Goal: Transaction & Acquisition: Purchase product/service

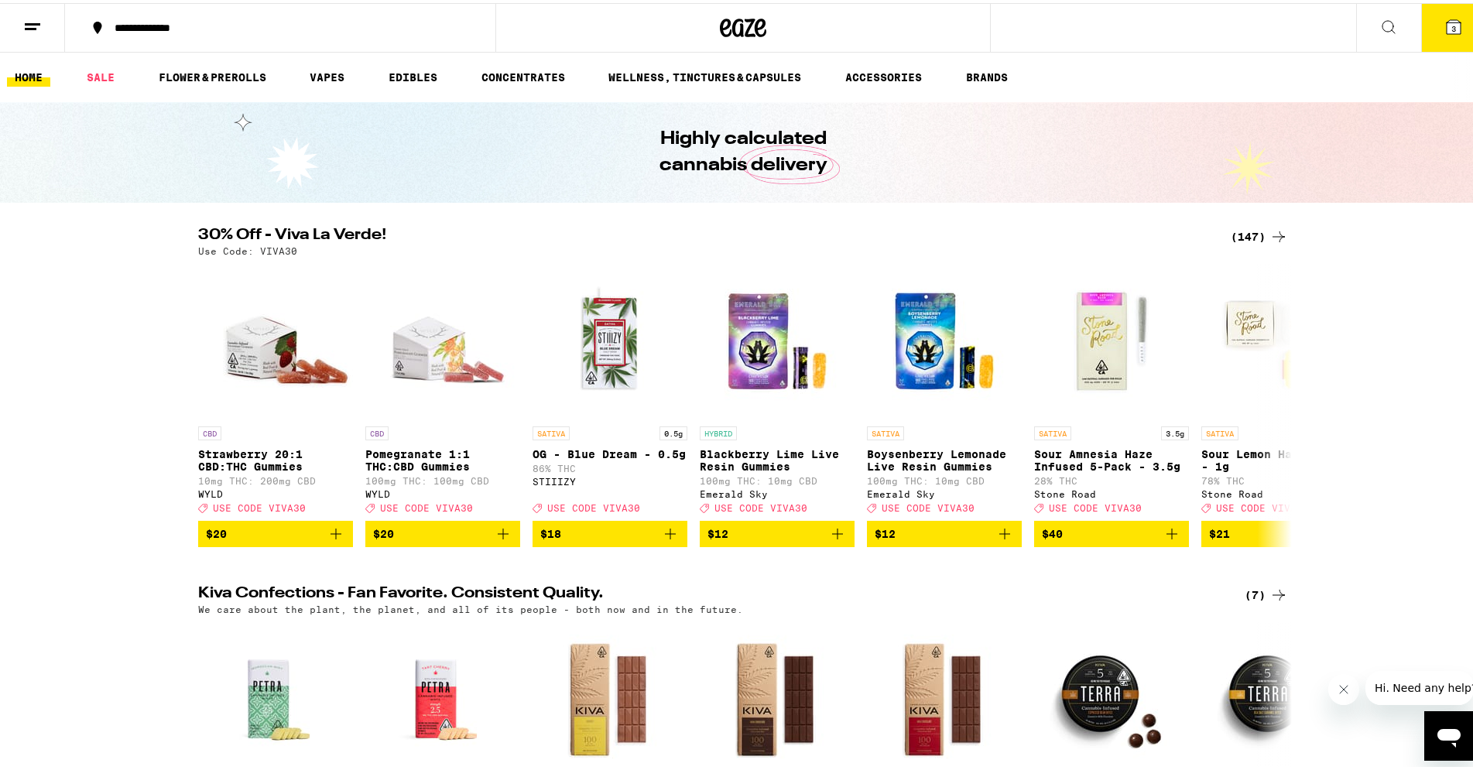
click at [1253, 224] on div "(147)" at bounding box center [1259, 233] width 57 height 19
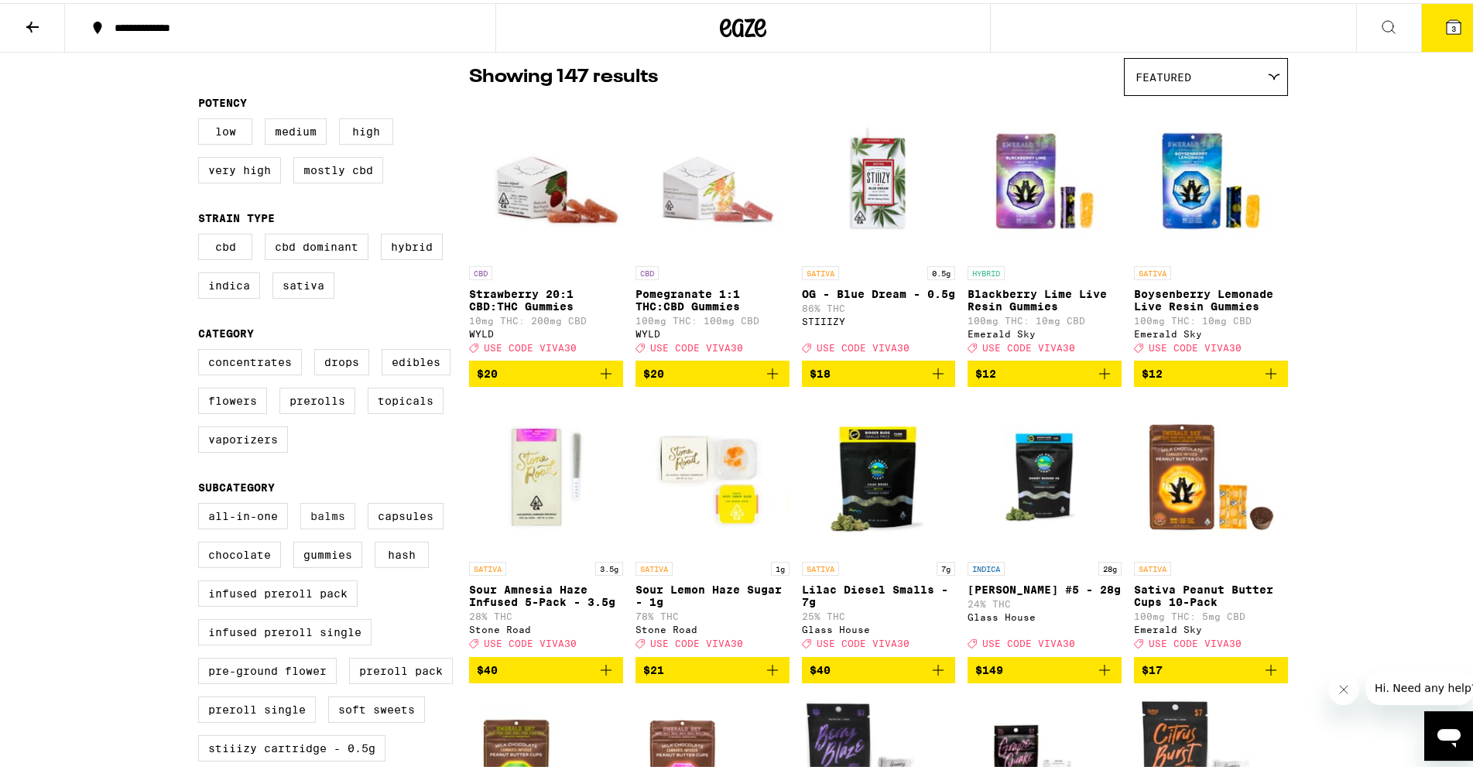
scroll to position [237, 0]
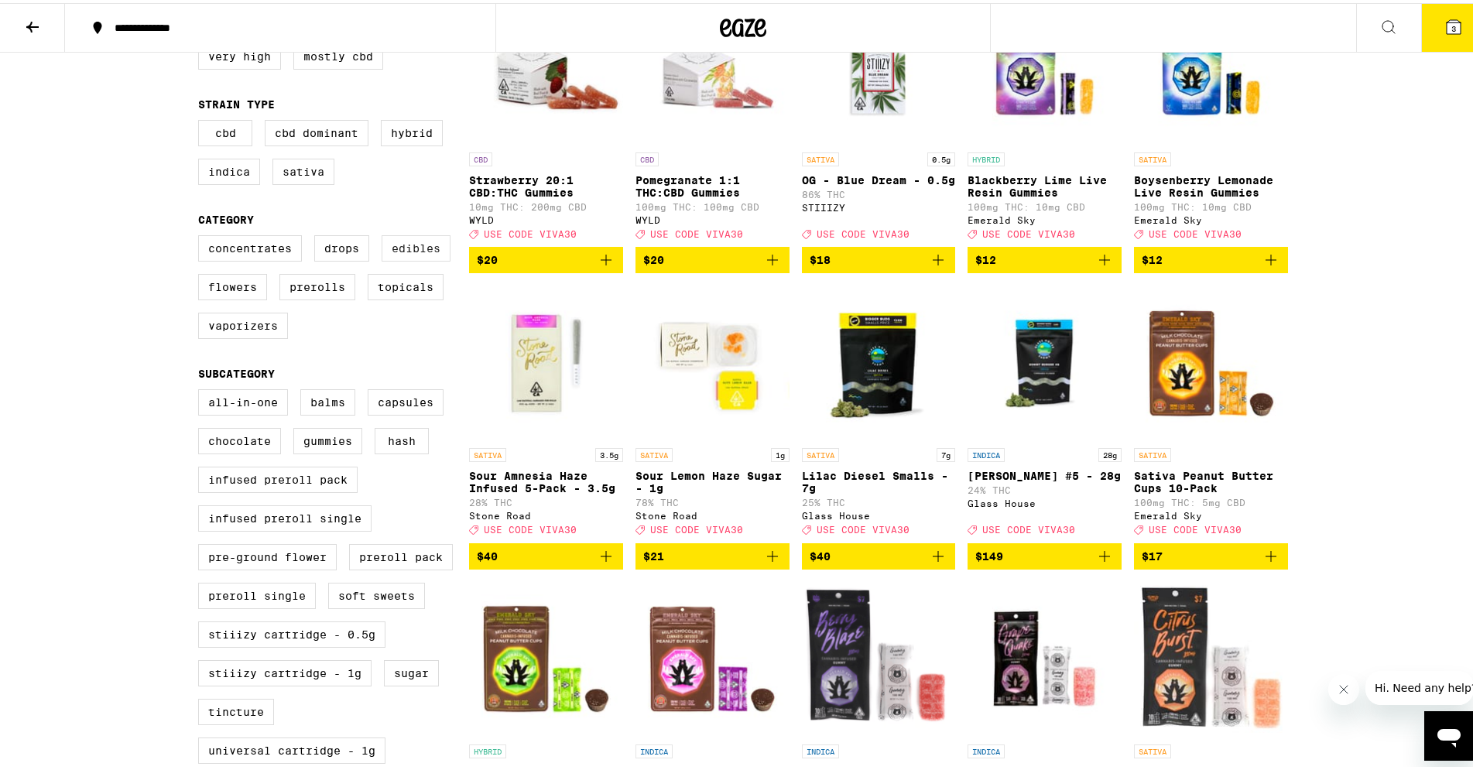
click at [391, 252] on label "Edibles" at bounding box center [416, 245] width 69 height 26
click at [202, 235] on input "Edibles" at bounding box center [201, 235] width 1 height 1
checkbox input "true"
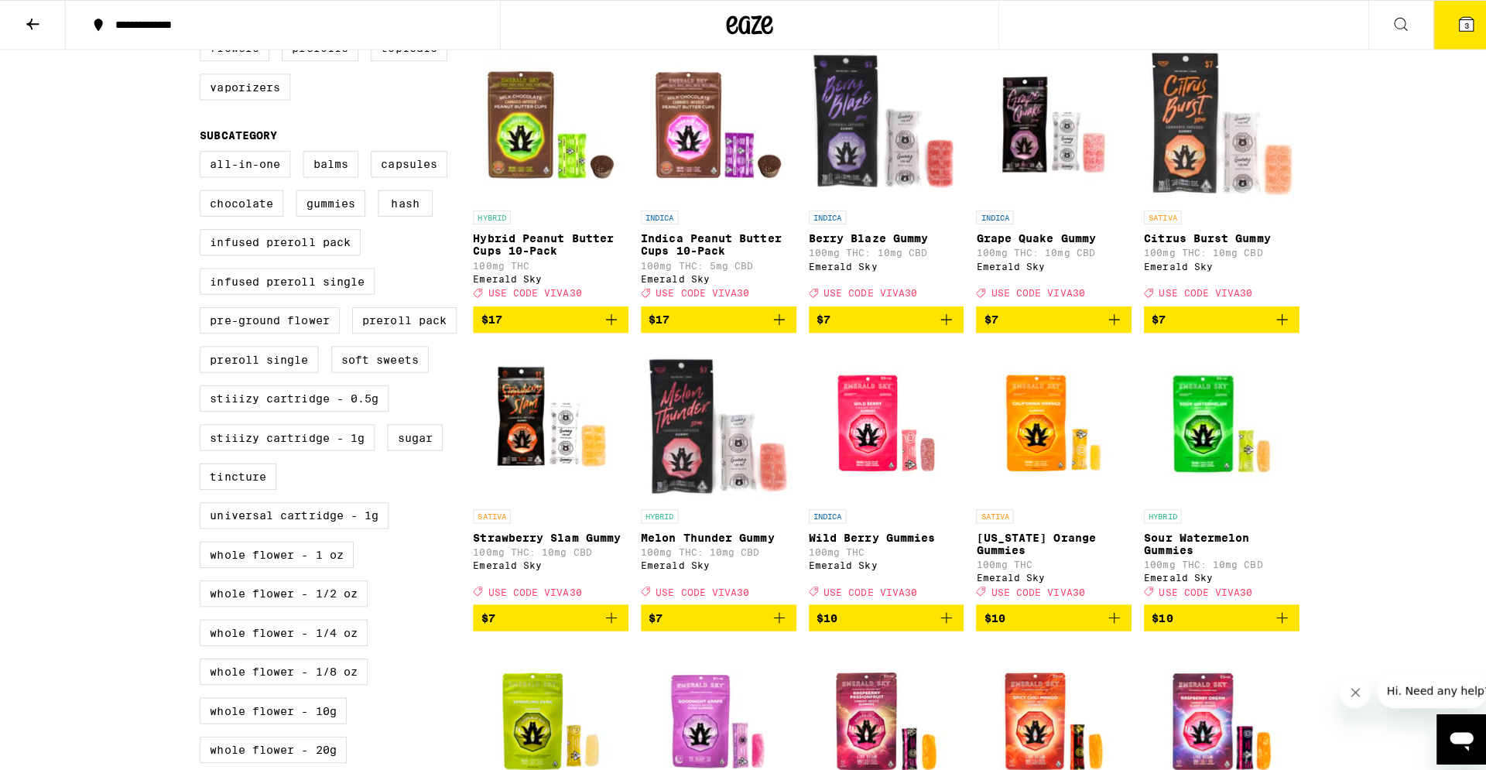
scroll to position [711, 0]
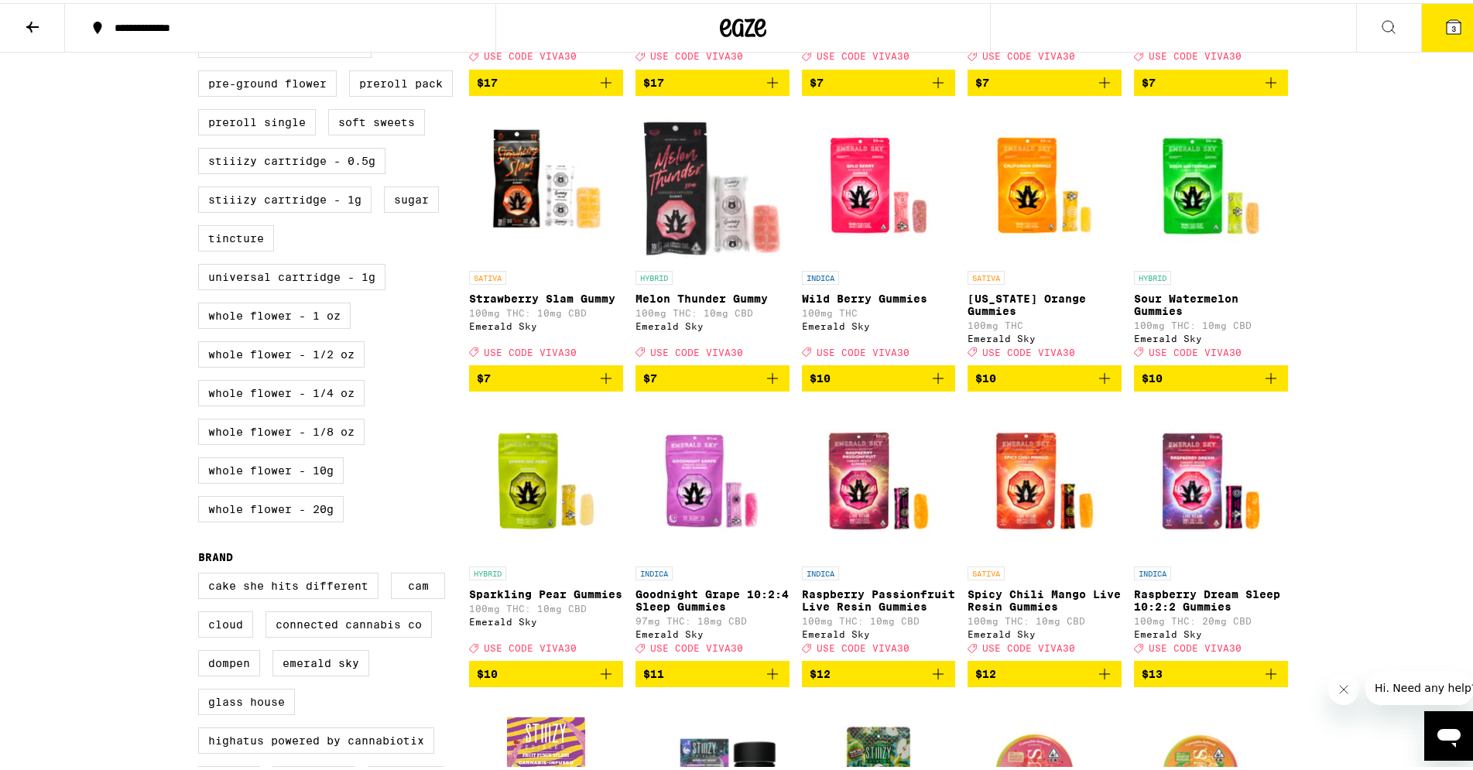
click at [598, 680] on icon "Add to bag" at bounding box center [606, 671] width 19 height 19
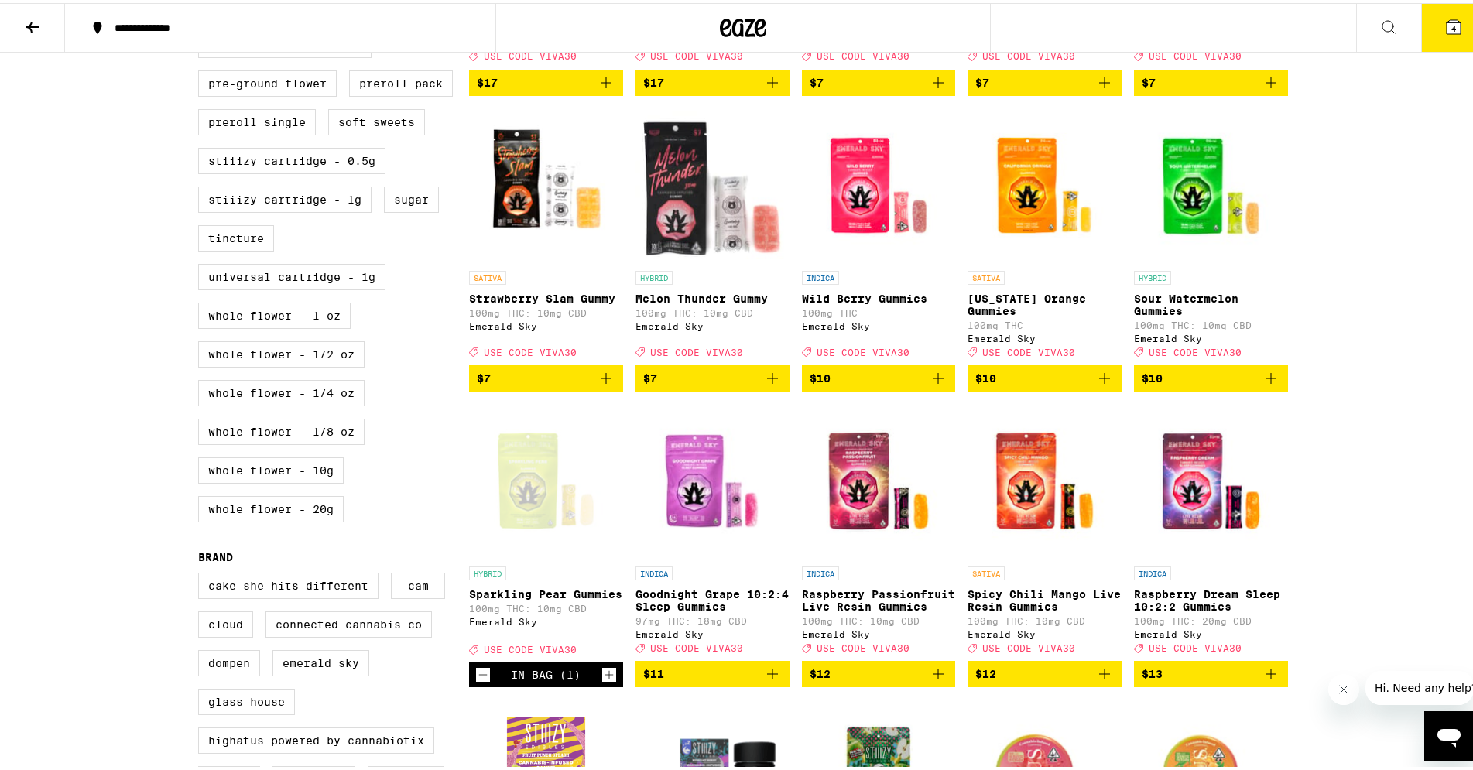
click at [604, 681] on icon "Increment" at bounding box center [609, 672] width 14 height 19
click at [1447, 32] on icon at bounding box center [1453, 24] width 19 height 19
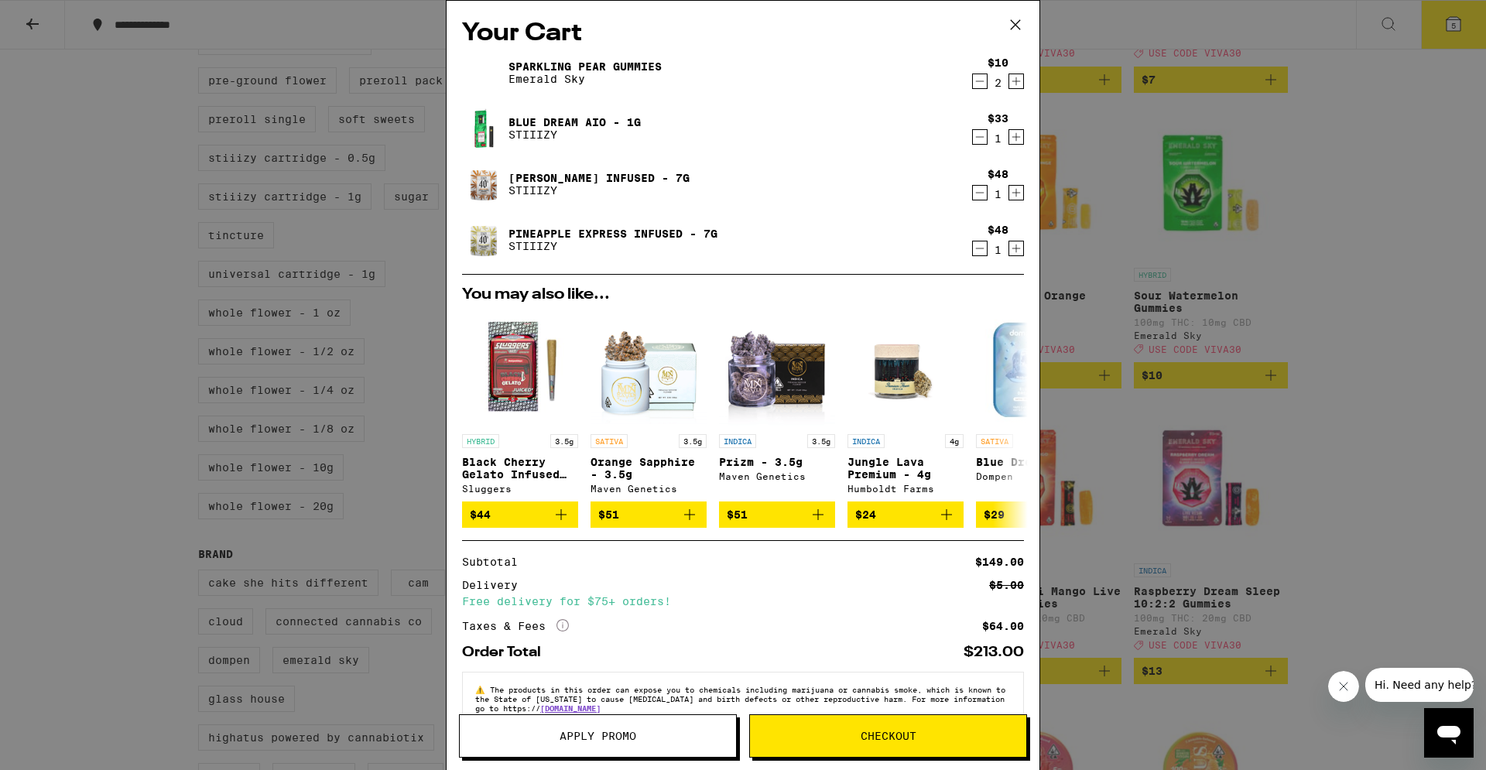
click at [973, 137] on icon "Decrement" at bounding box center [980, 137] width 14 height 19
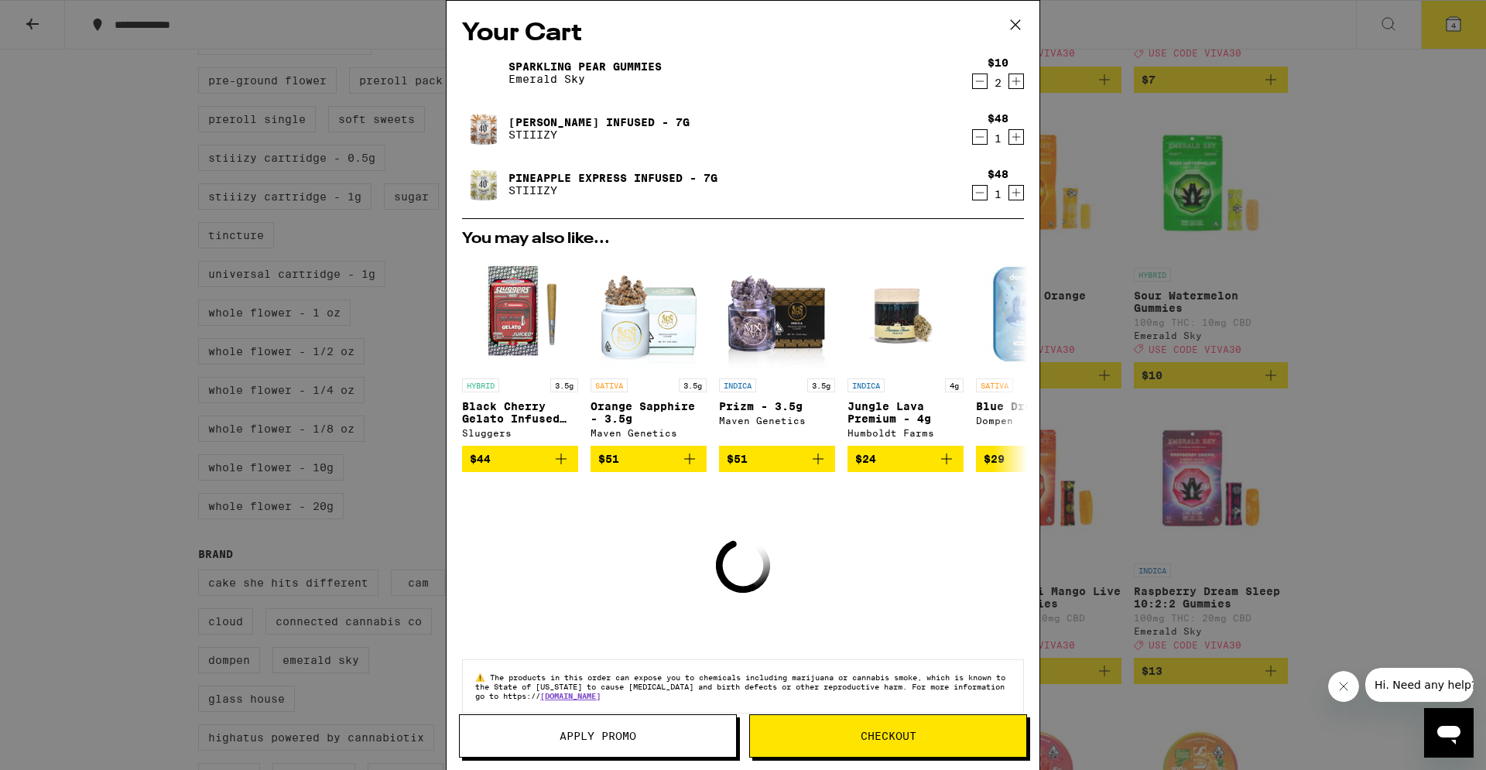
click at [973, 135] on icon "Decrement" at bounding box center [980, 137] width 14 height 19
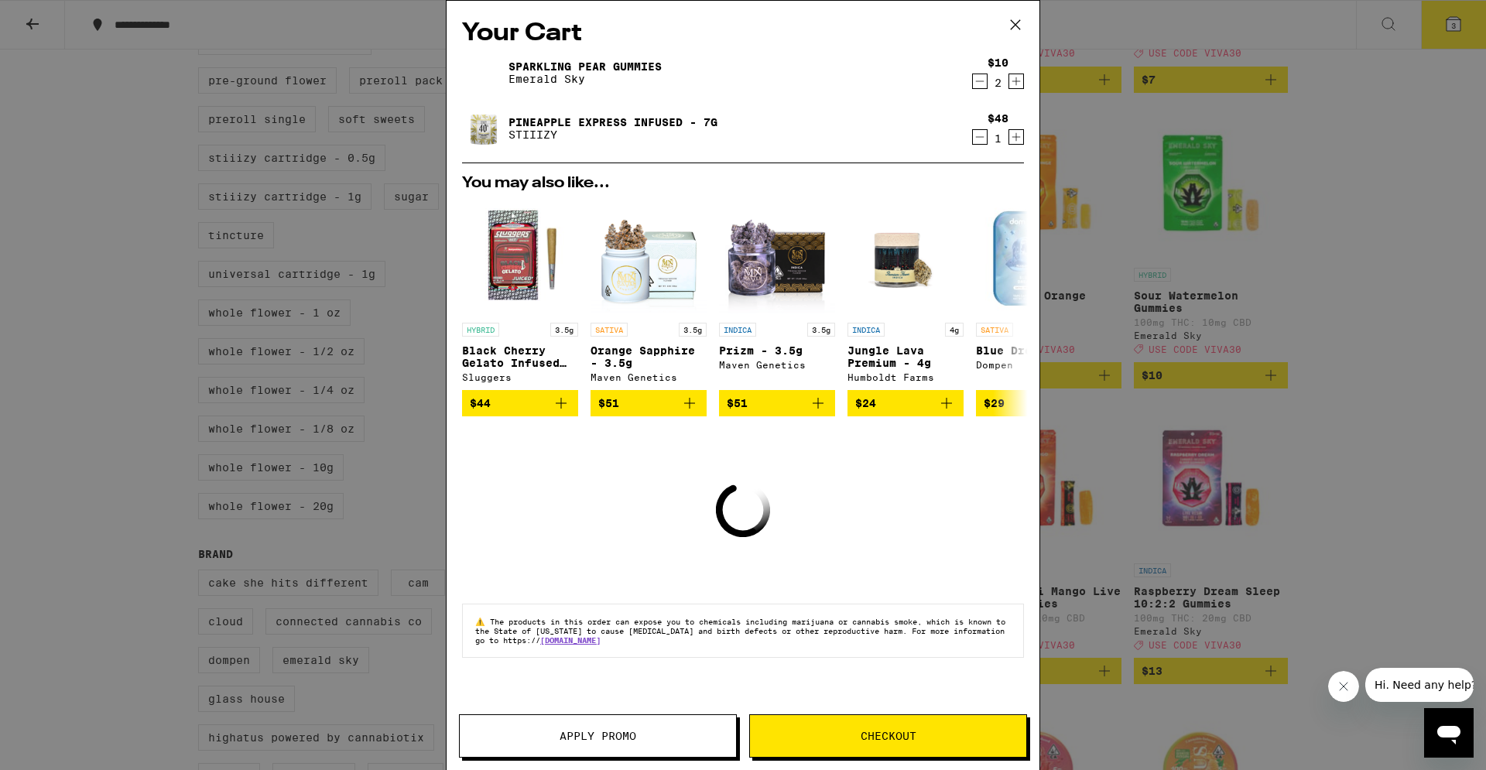
click at [979, 131] on icon "Decrement" at bounding box center [980, 137] width 14 height 19
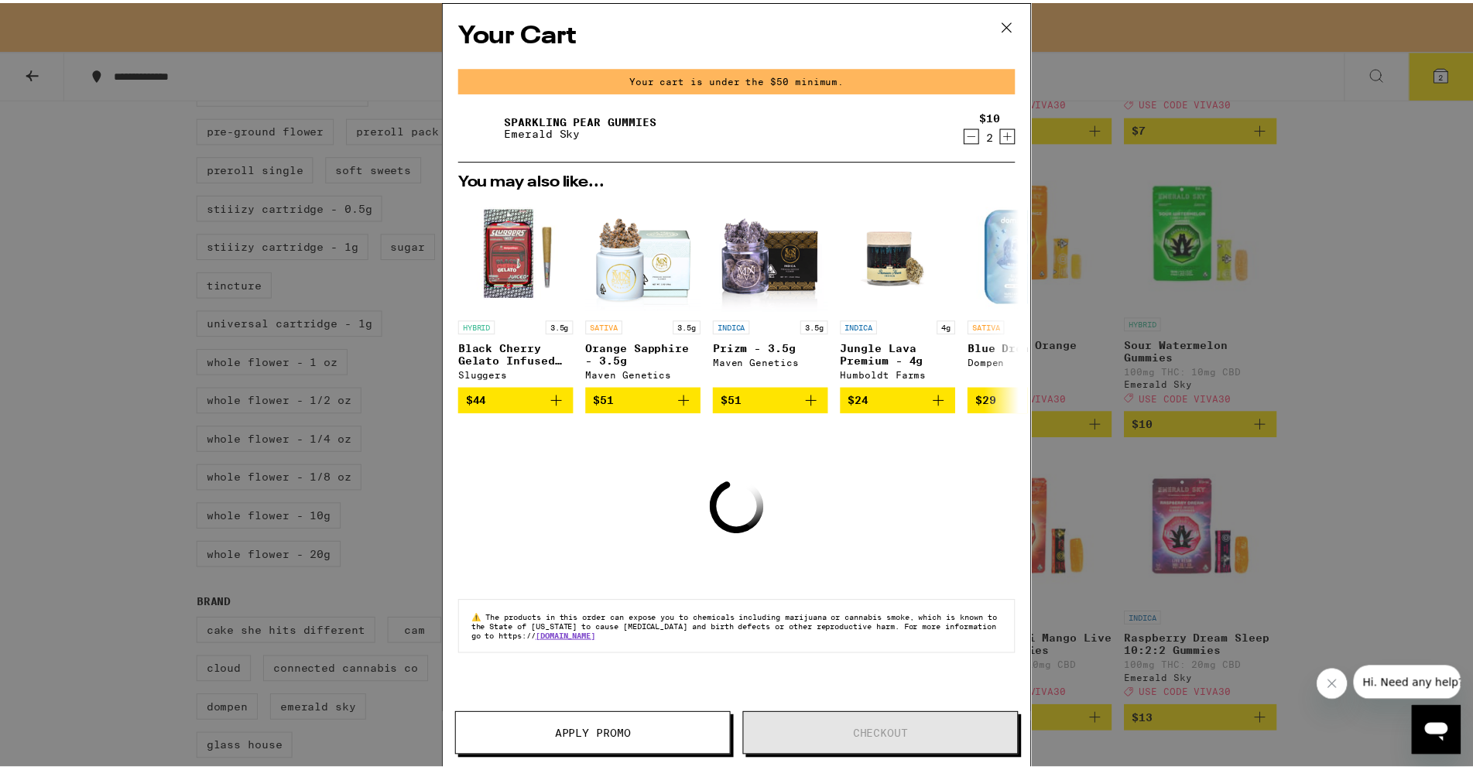
scroll to position [760, 0]
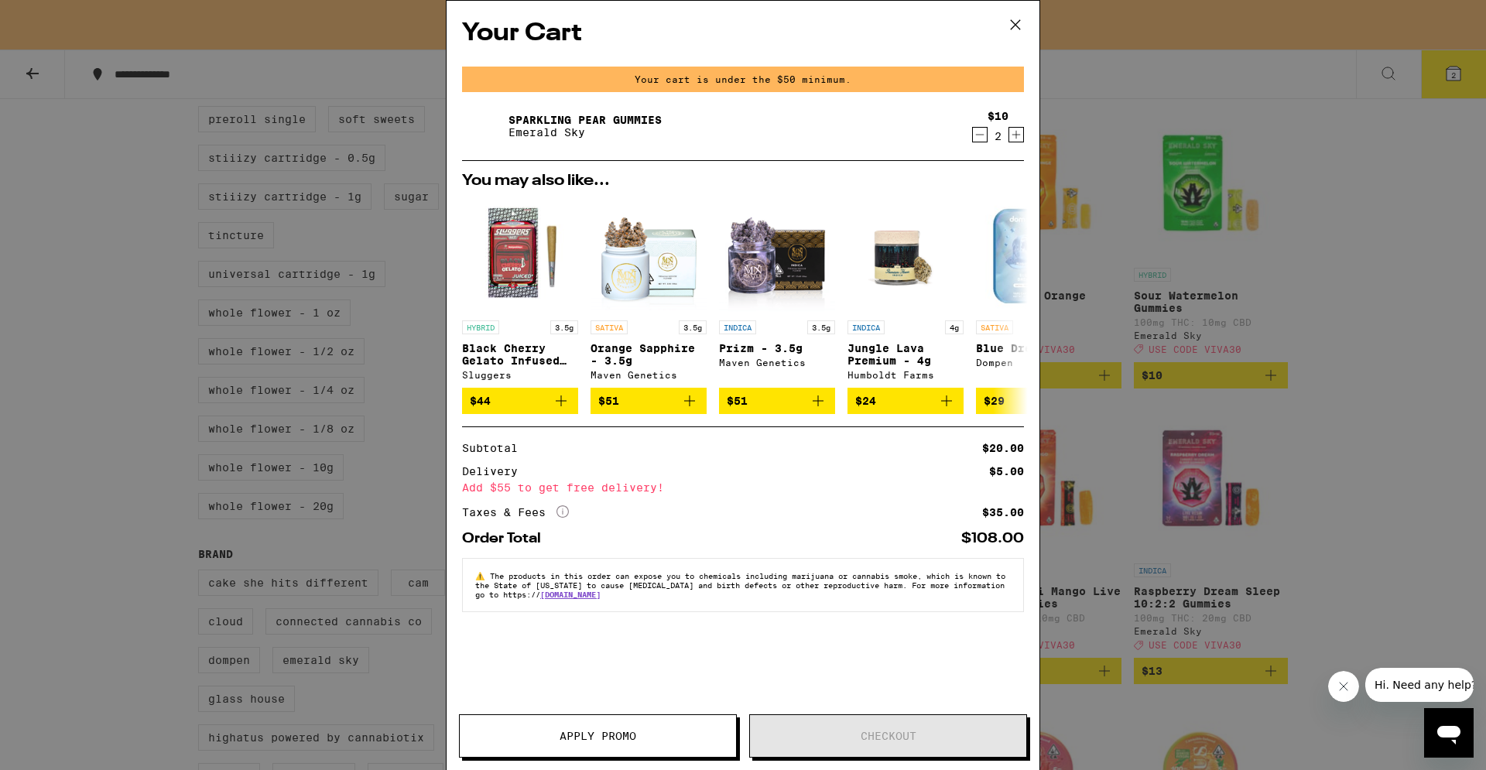
click at [1016, 33] on icon at bounding box center [1015, 24] width 23 height 23
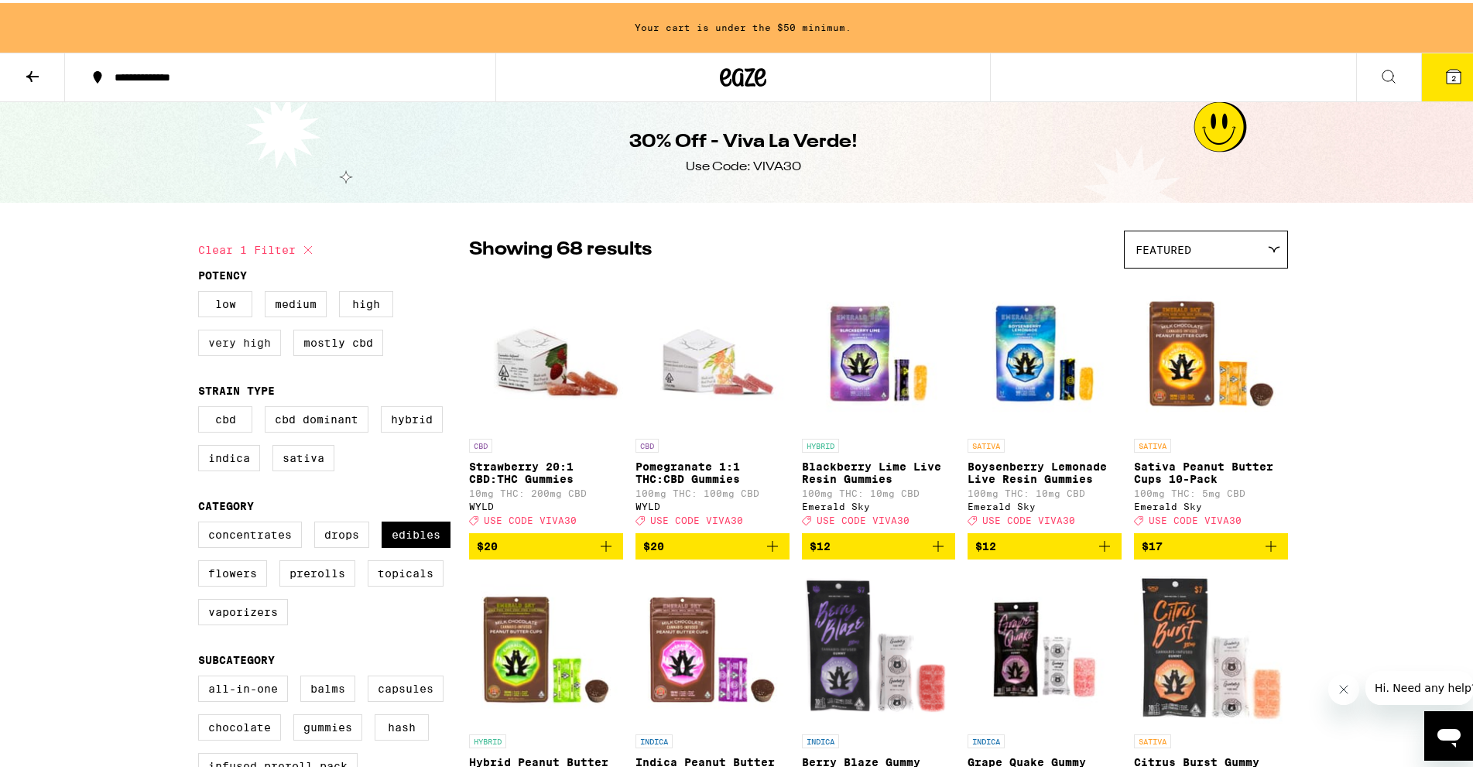
click at [228, 353] on label "Very High" at bounding box center [239, 340] width 83 height 26
click at [202, 291] on input "Very High" at bounding box center [201, 290] width 1 height 1
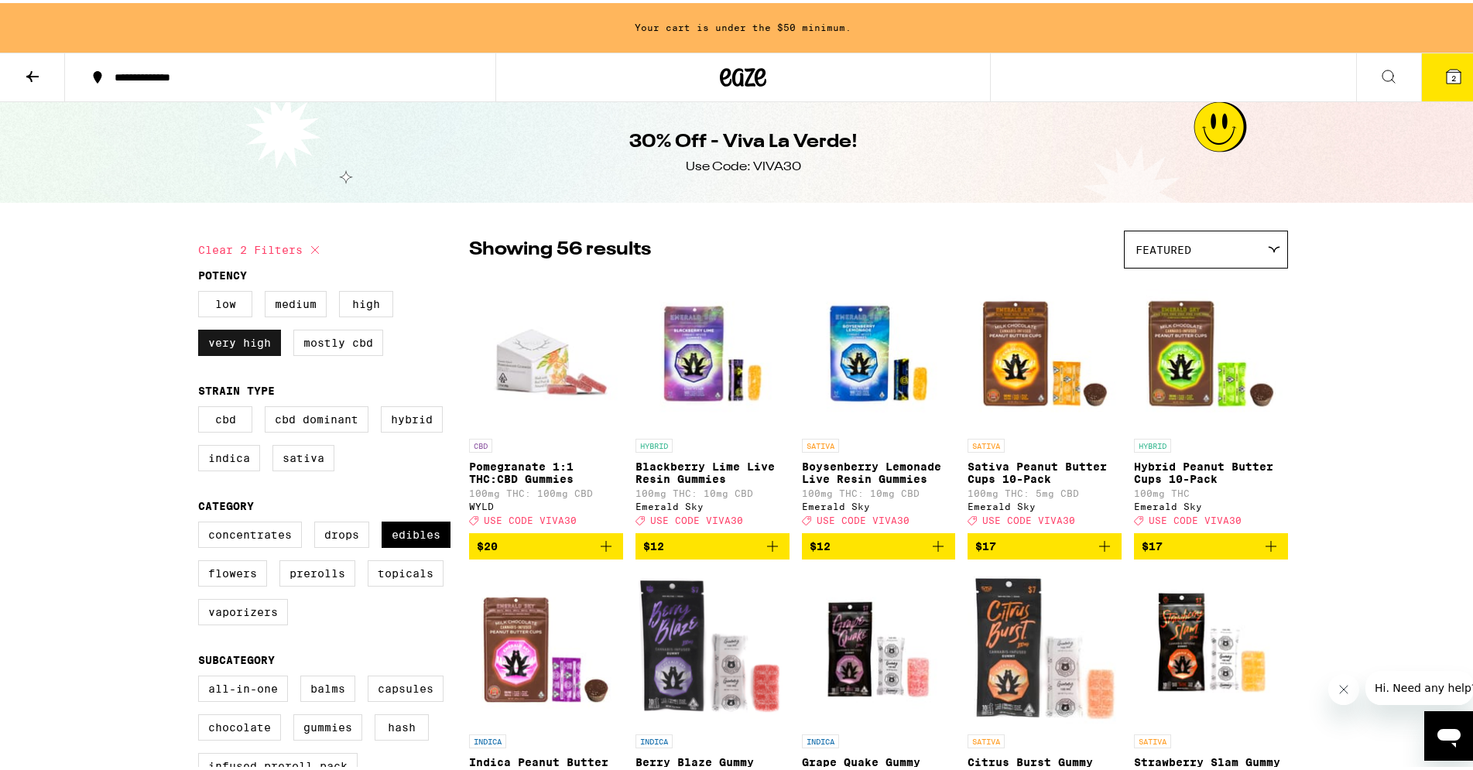
click at [243, 348] on label "Very High" at bounding box center [239, 340] width 83 height 26
click at [202, 291] on input "Very High" at bounding box center [201, 290] width 1 height 1
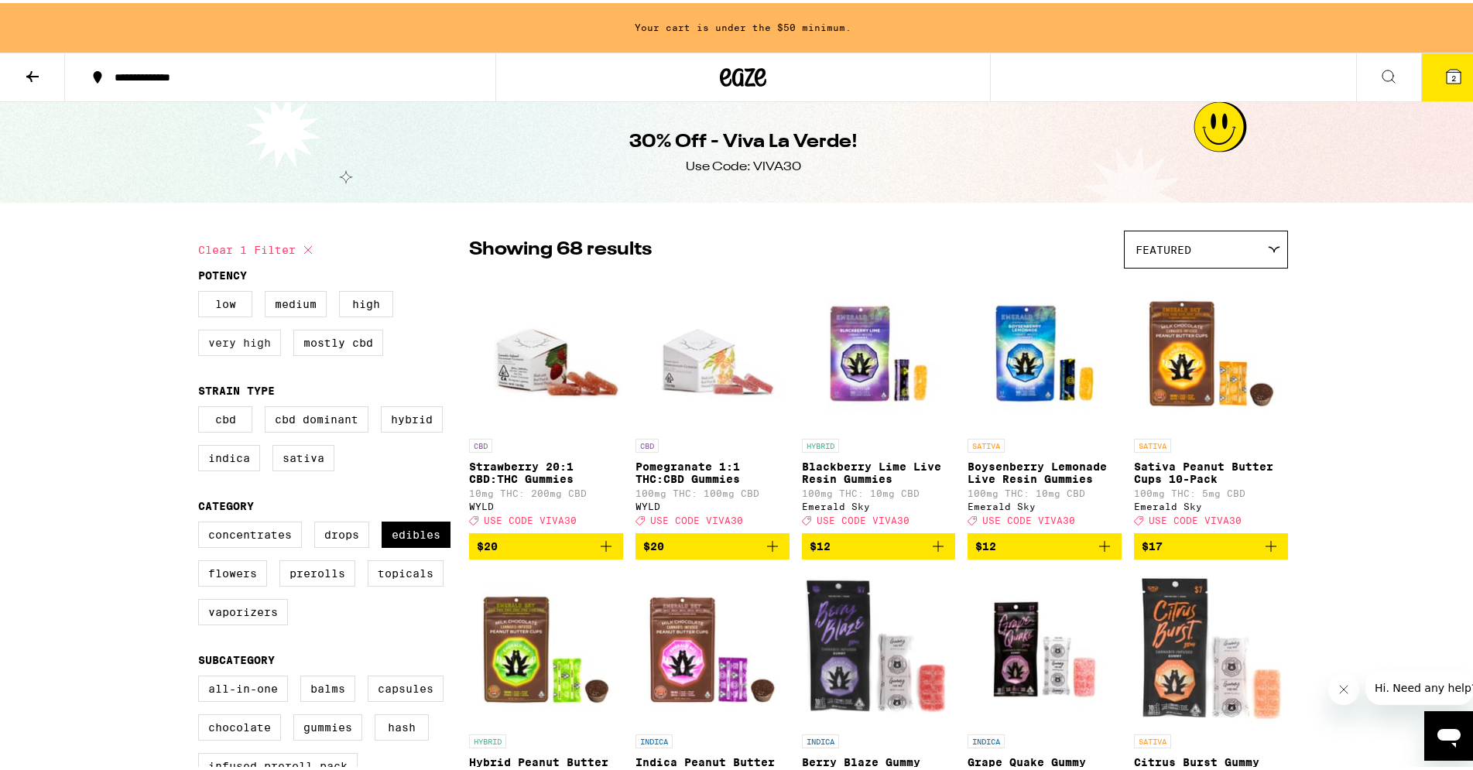
click at [224, 350] on label "Very High" at bounding box center [239, 340] width 83 height 26
click at [202, 291] on input "Very High" at bounding box center [201, 290] width 1 height 1
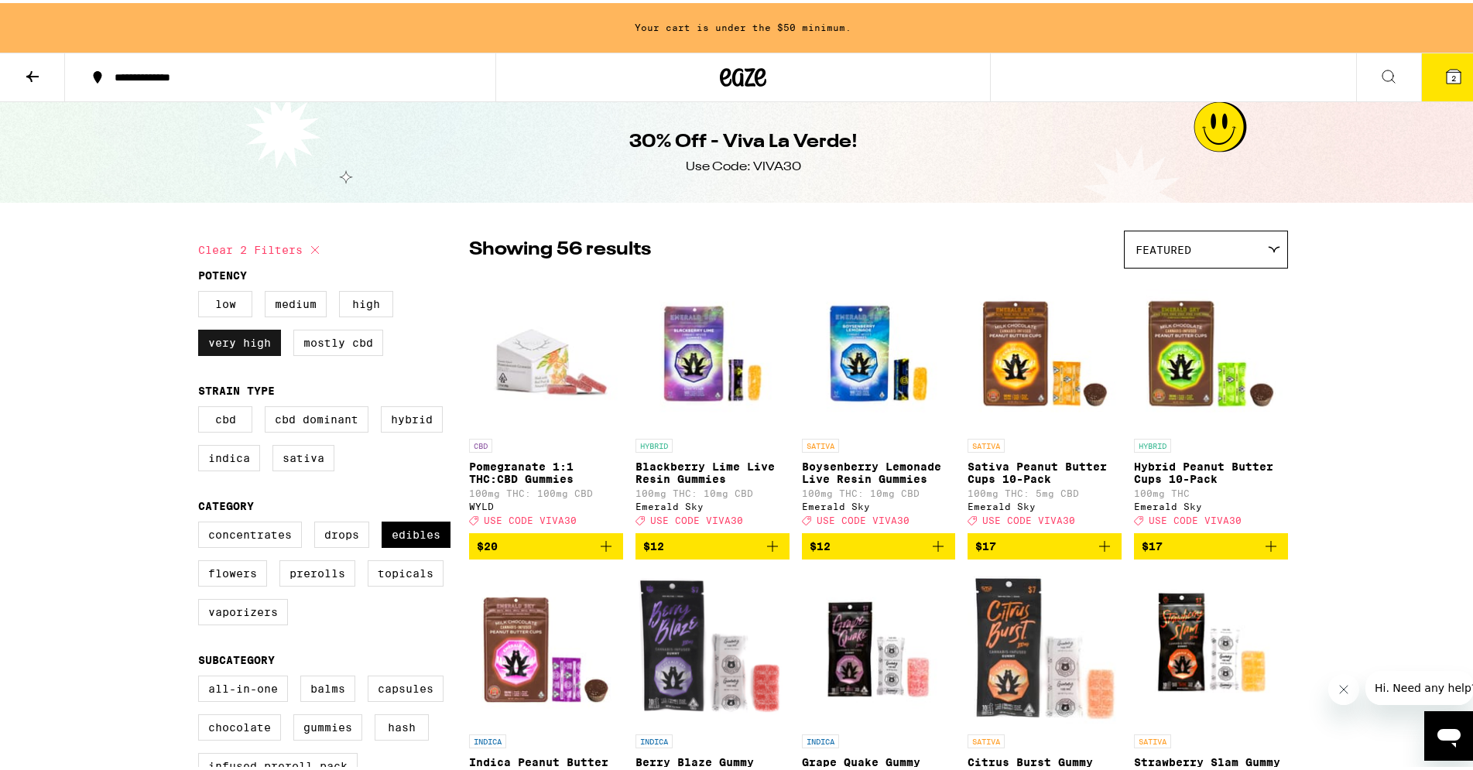
click at [224, 350] on label "Very High" at bounding box center [239, 340] width 83 height 26
click at [202, 291] on input "Very High" at bounding box center [201, 290] width 1 height 1
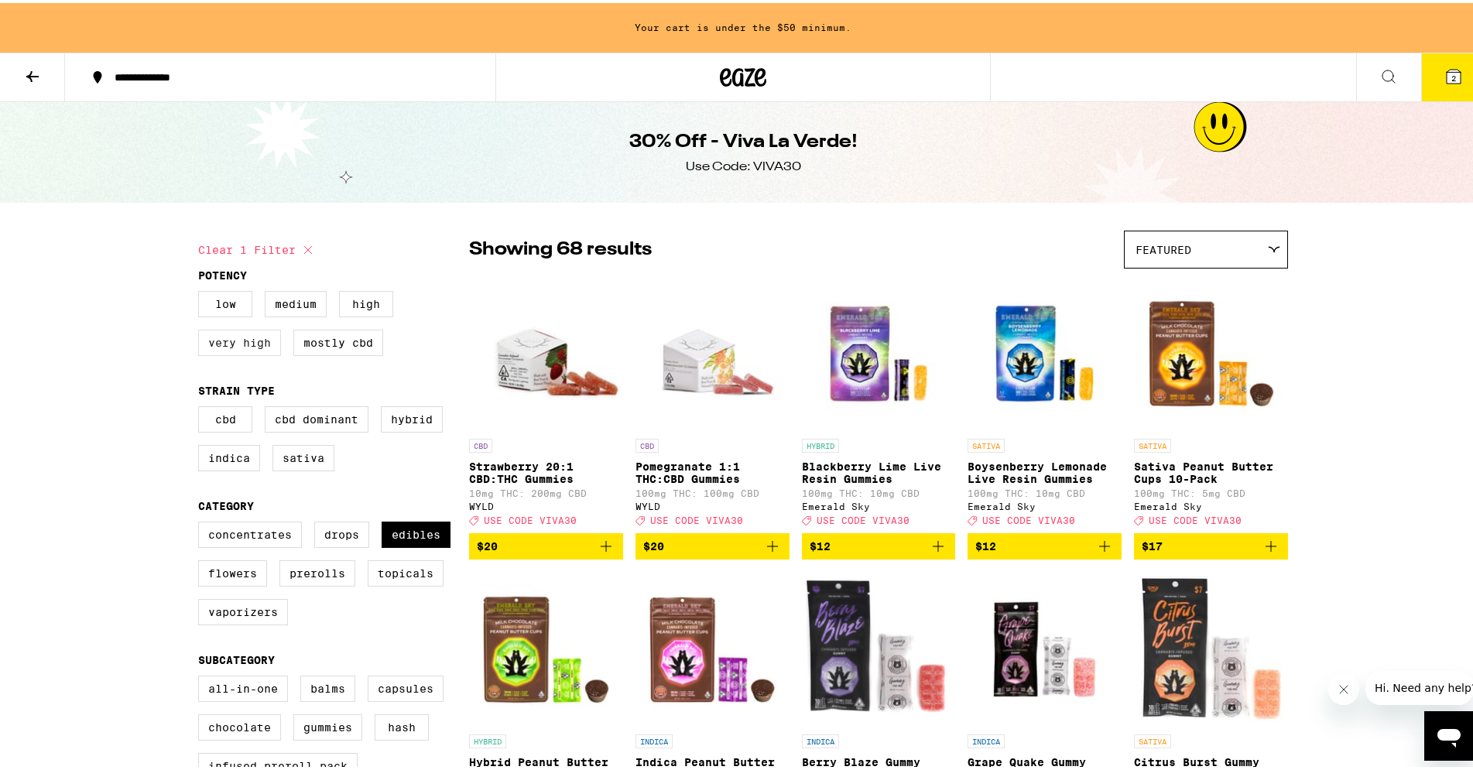
click at [224, 350] on label "Very High" at bounding box center [239, 340] width 83 height 26
click at [202, 291] on input "Very High" at bounding box center [201, 290] width 1 height 1
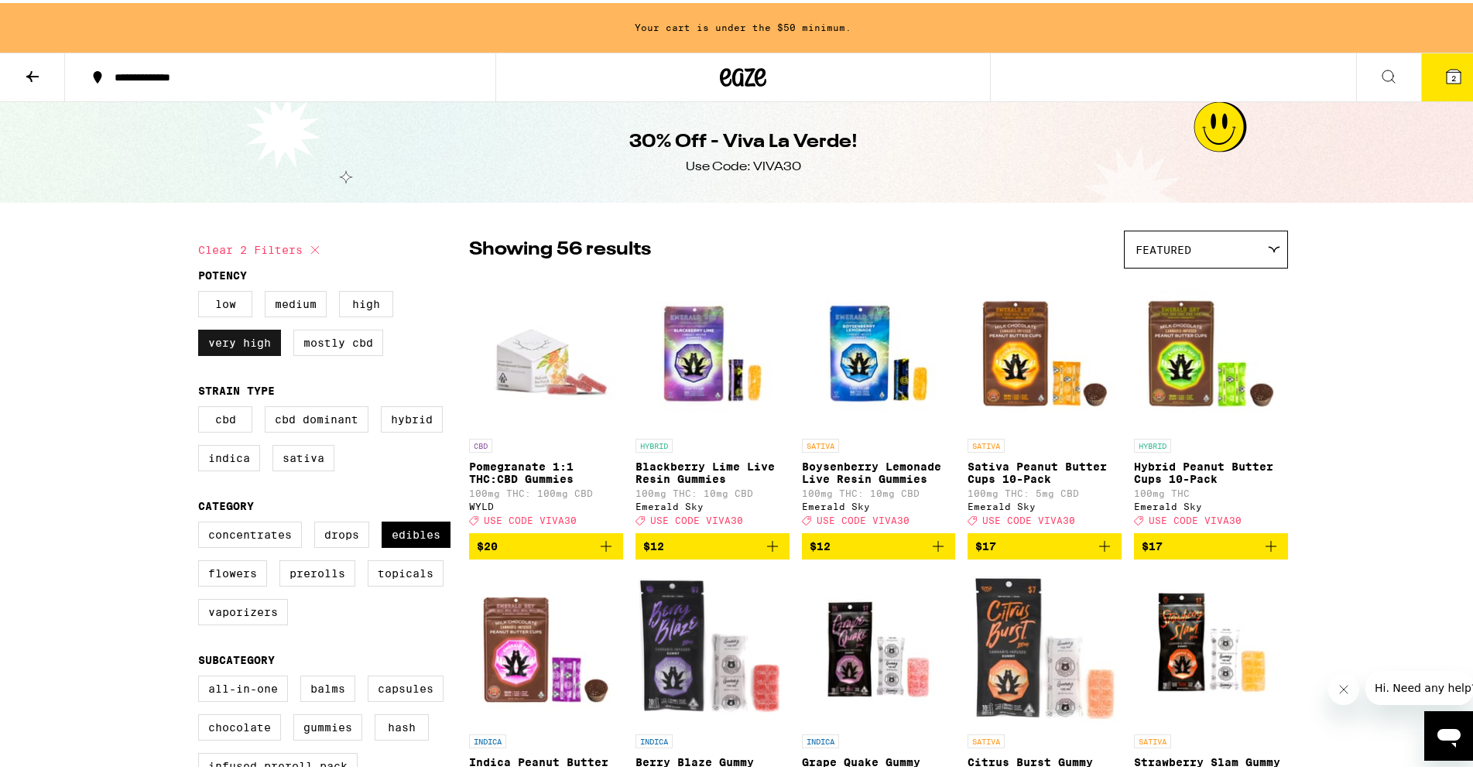
click at [224, 350] on label "Very High" at bounding box center [239, 340] width 83 height 26
click at [202, 291] on input "Very High" at bounding box center [201, 290] width 1 height 1
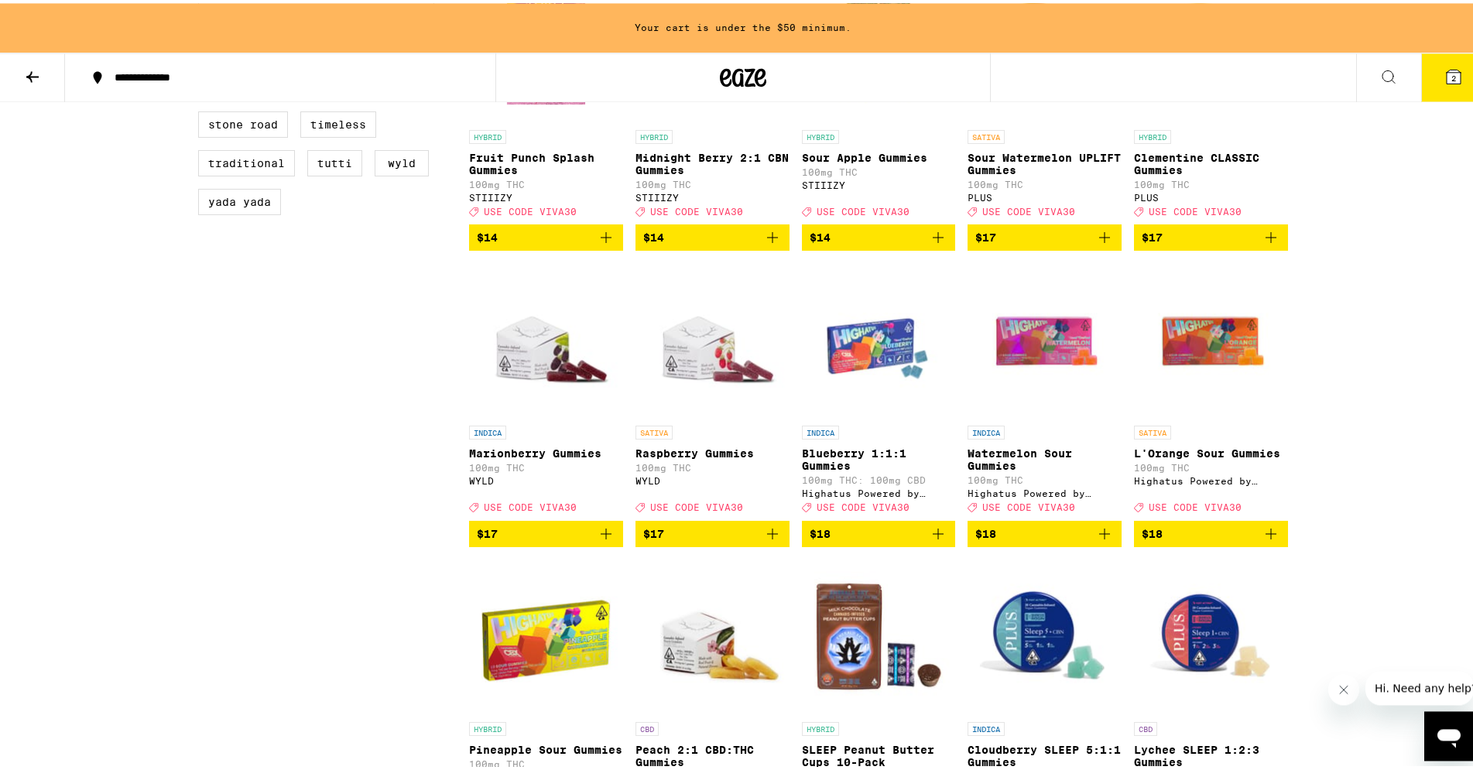
scroll to position [1500, 0]
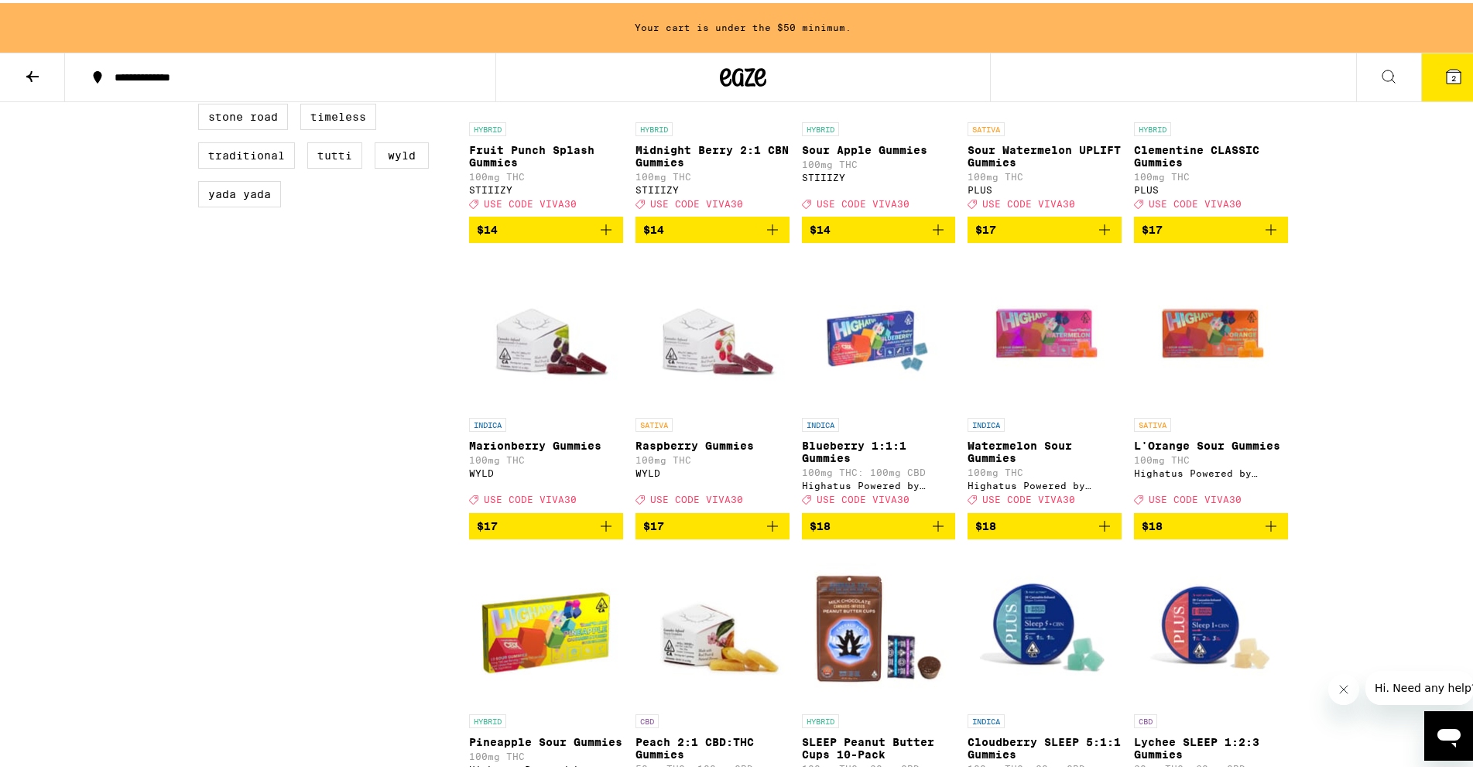
click at [601, 532] on icon "Add to bag" at bounding box center [606, 523] width 19 height 19
click at [602, 533] on icon "Increment" at bounding box center [609, 524] width 14 height 19
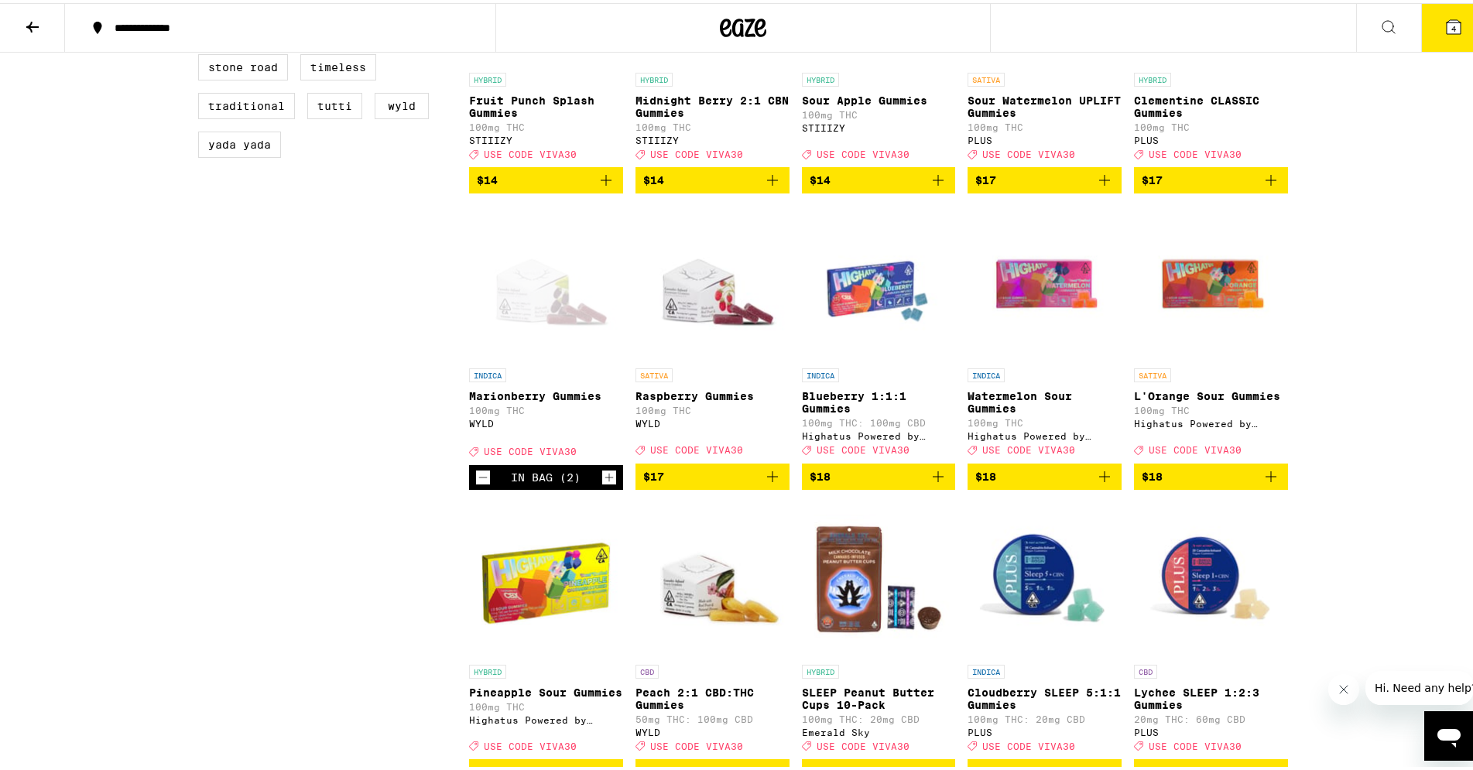
scroll to position [1450, 0]
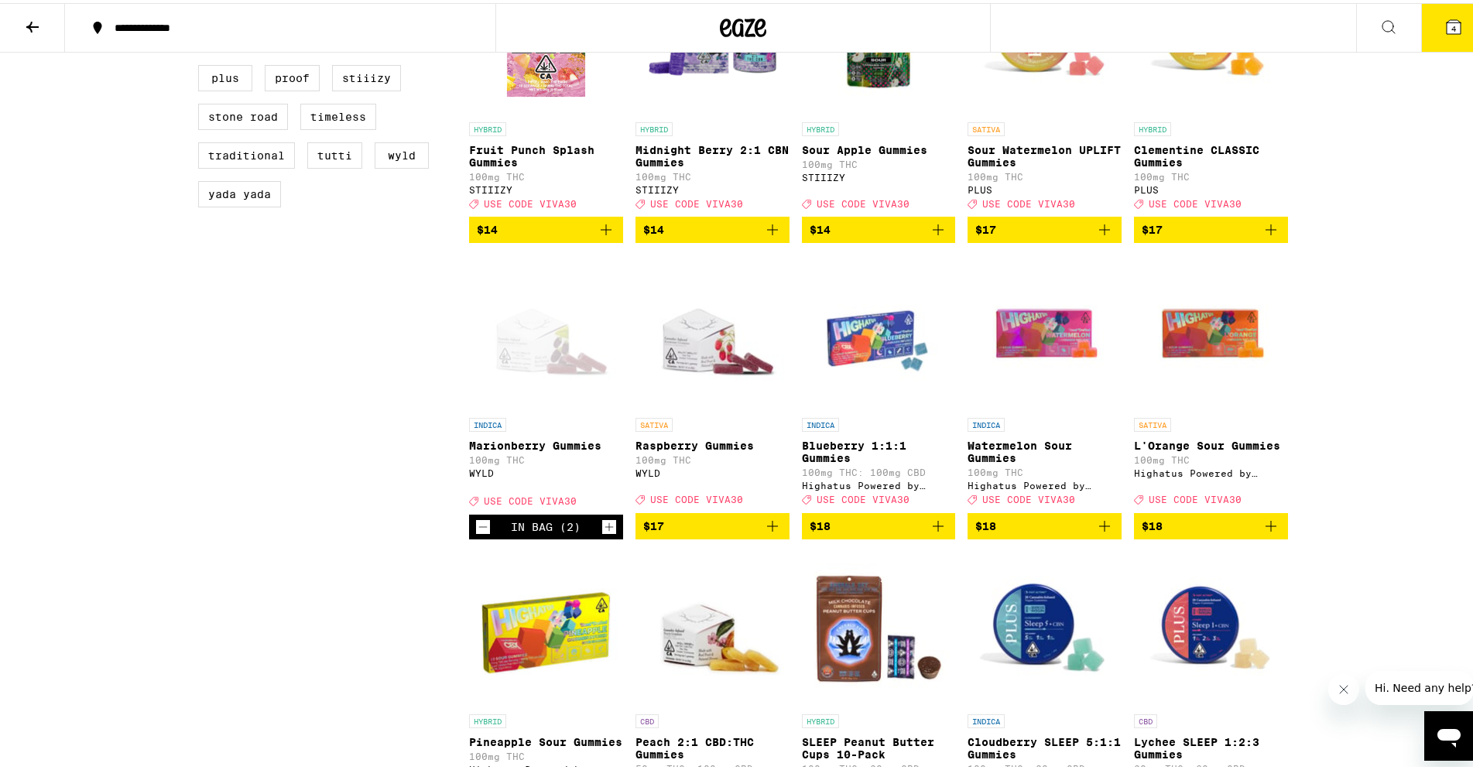
click at [767, 529] on icon "Add to bag" at bounding box center [772, 523] width 11 height 11
click at [771, 528] on icon "Increment" at bounding box center [775, 523] width 9 height 9
click at [646, 533] on icon "Decrement" at bounding box center [649, 524] width 14 height 19
click at [642, 533] on icon "Decrement" at bounding box center [649, 524] width 14 height 19
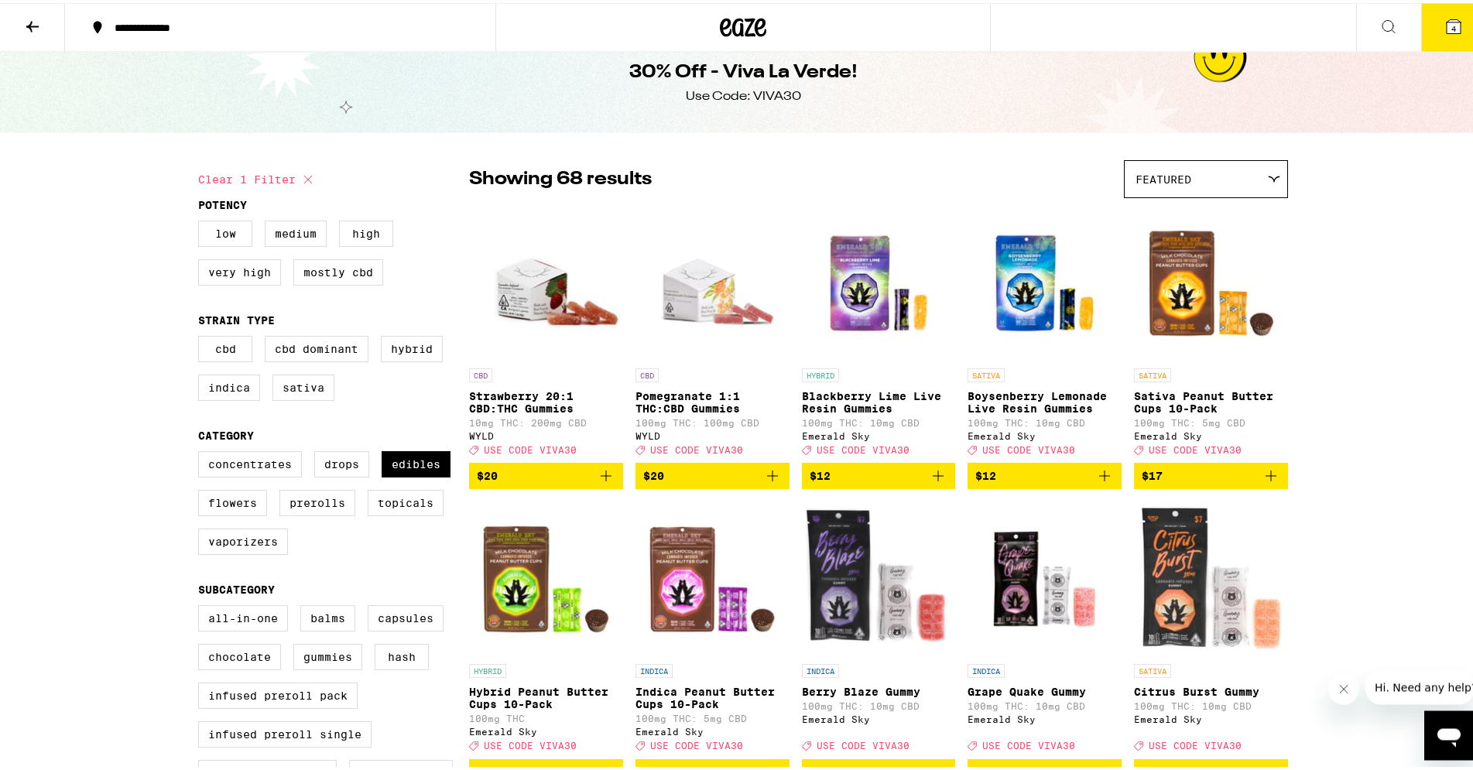
scroll to position [0, 0]
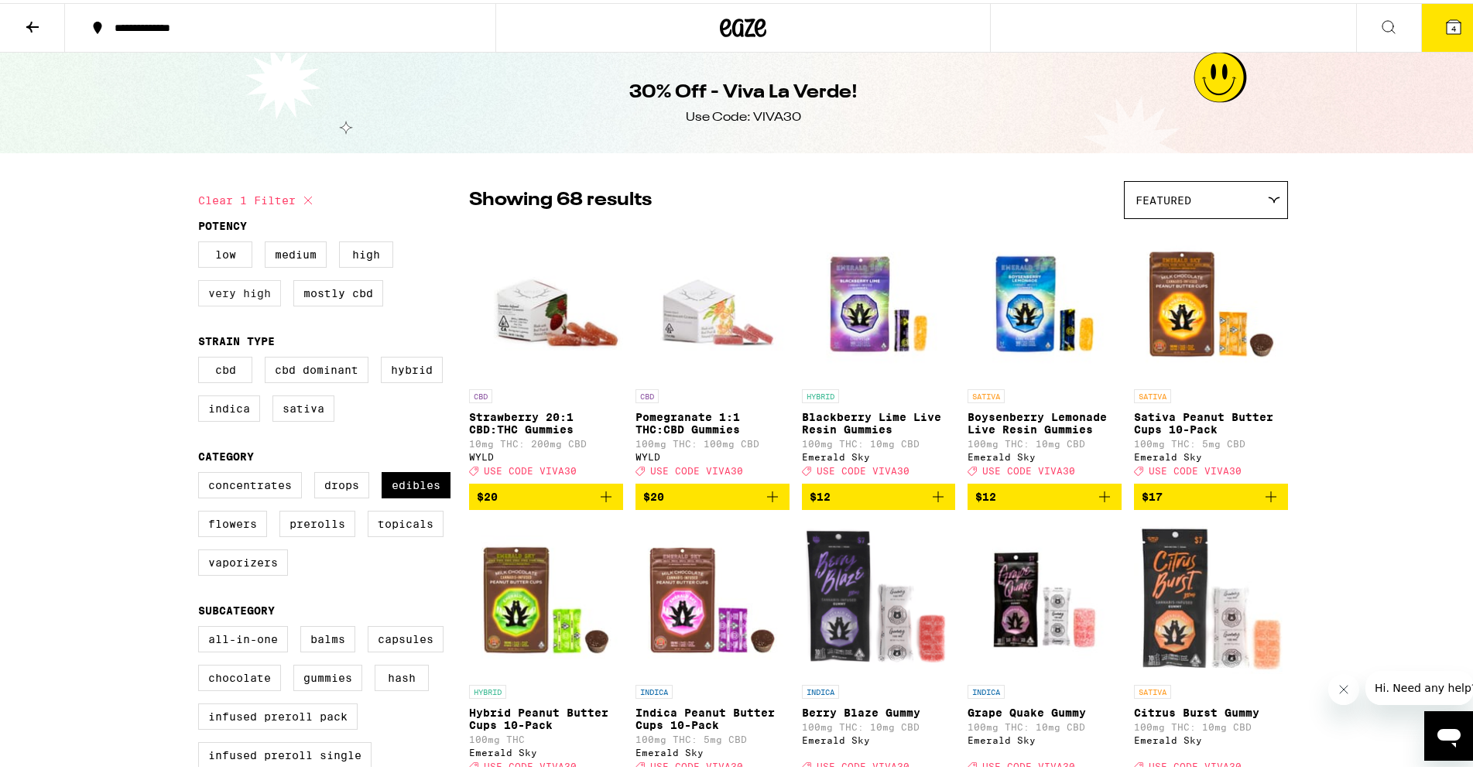
click at [228, 300] on label "Very High" at bounding box center [239, 290] width 83 height 26
click at [202, 241] on input "Very High" at bounding box center [201, 241] width 1 height 1
checkbox input "true"
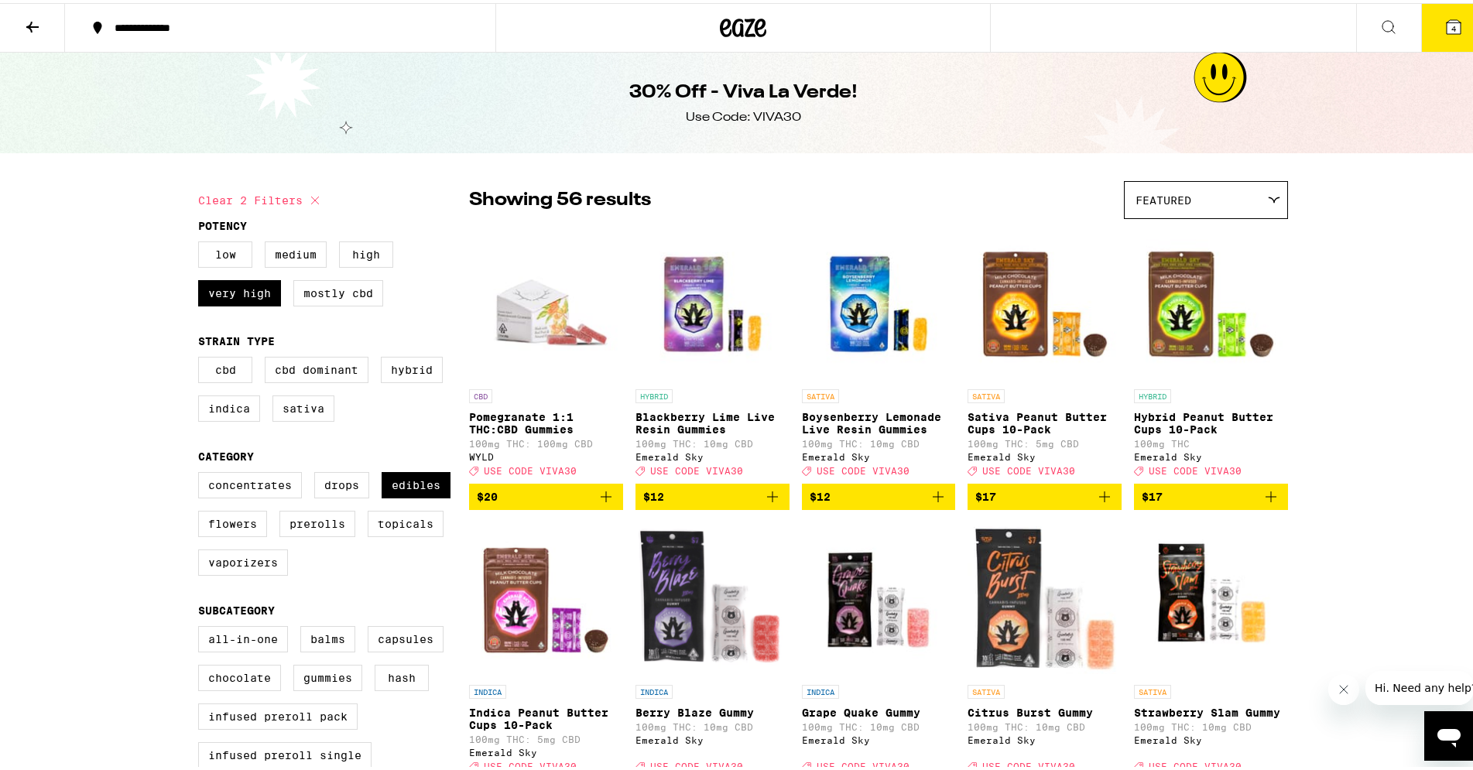
click at [600, 503] on icon "Add to bag" at bounding box center [606, 494] width 19 height 19
click at [767, 499] on icon "Add to bag" at bounding box center [772, 493] width 11 height 11
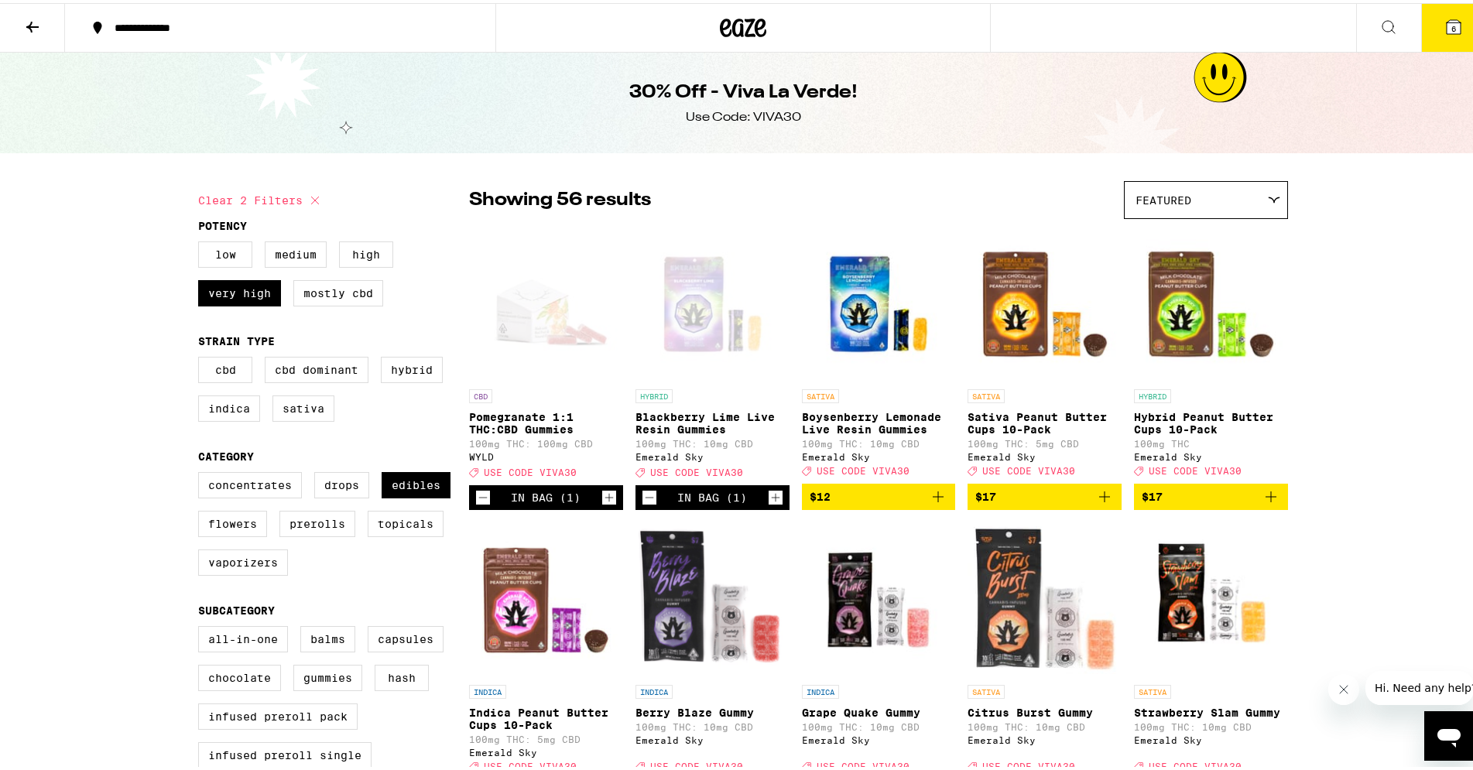
click at [940, 503] on icon "Add to bag" at bounding box center [938, 494] width 19 height 19
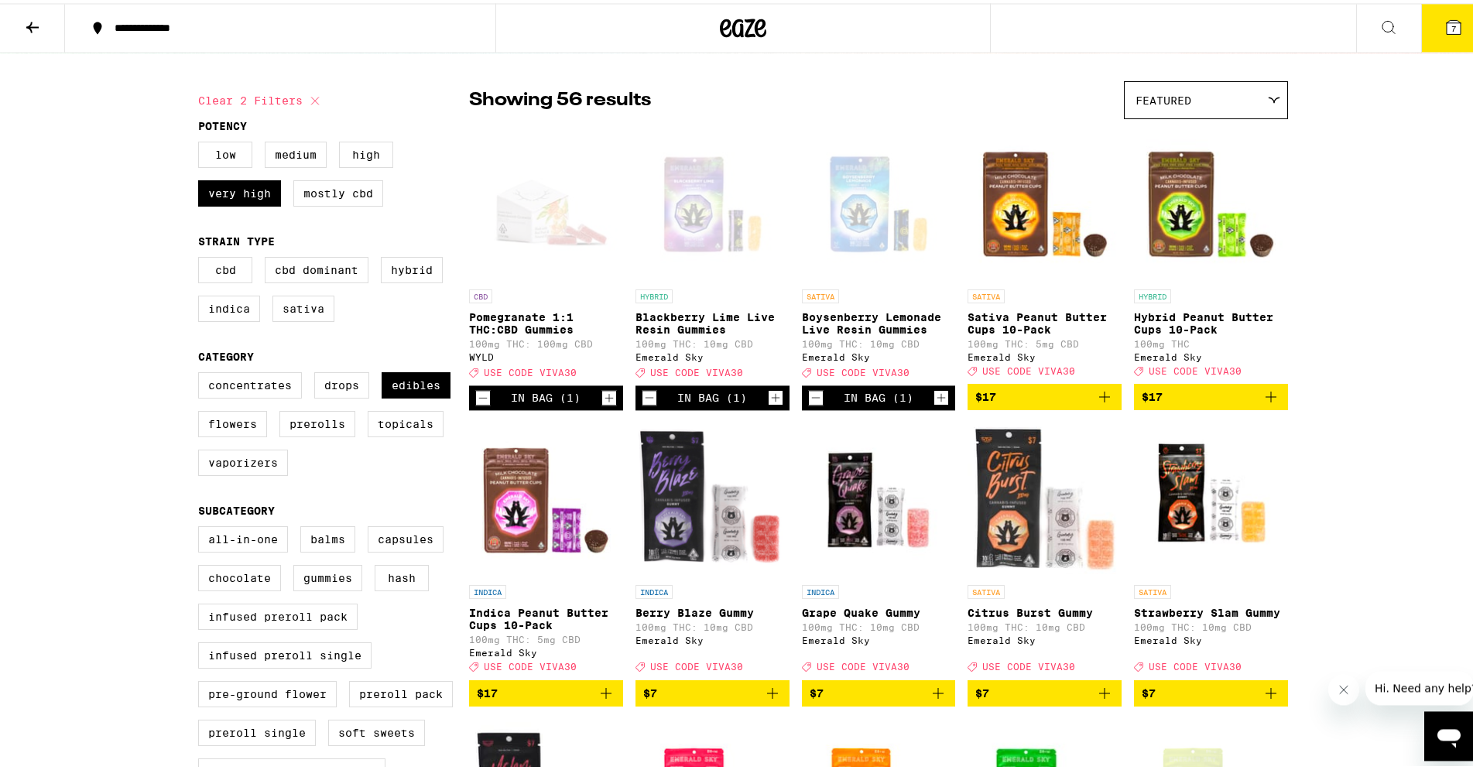
scroll to position [237, 0]
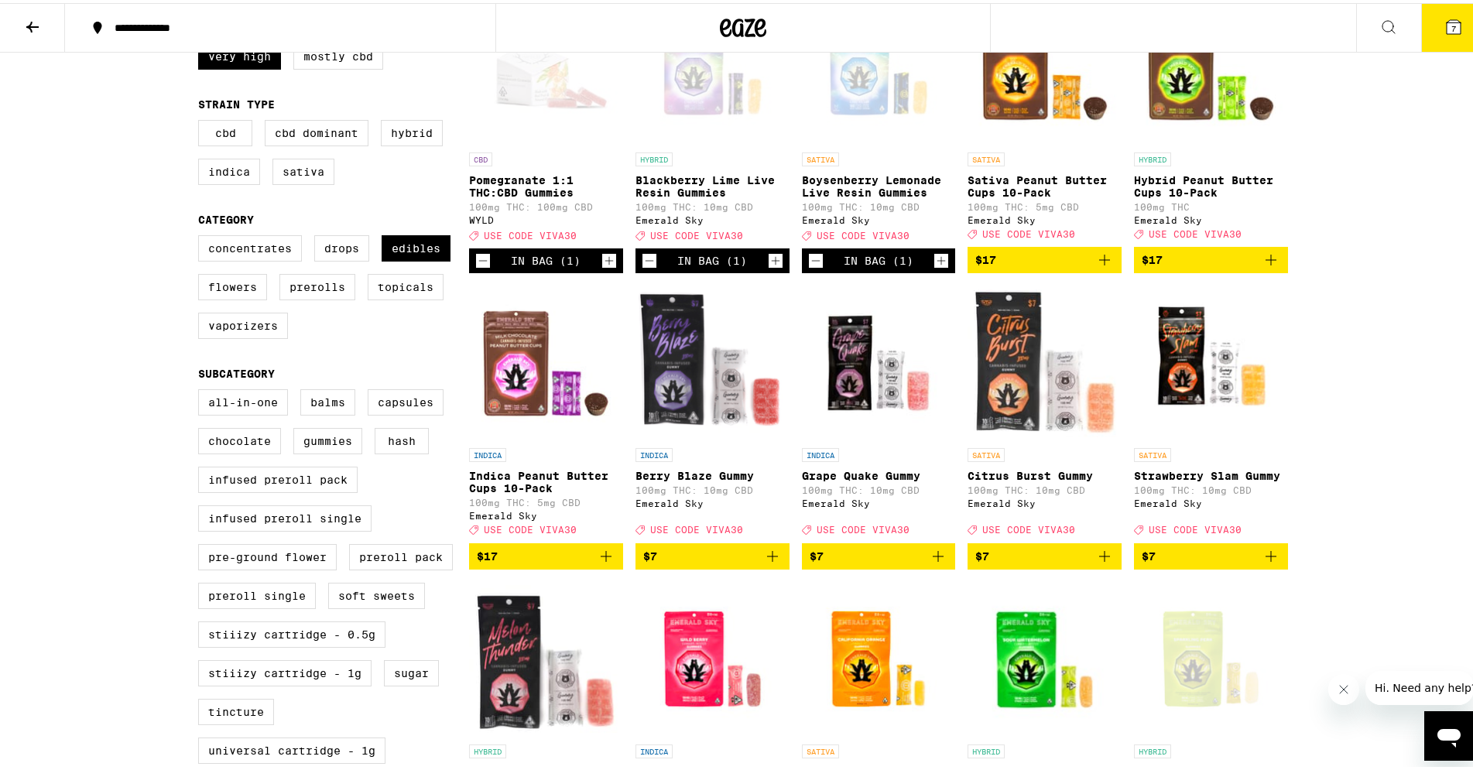
click at [767, 563] on icon "Add to bag" at bounding box center [772, 553] width 19 height 19
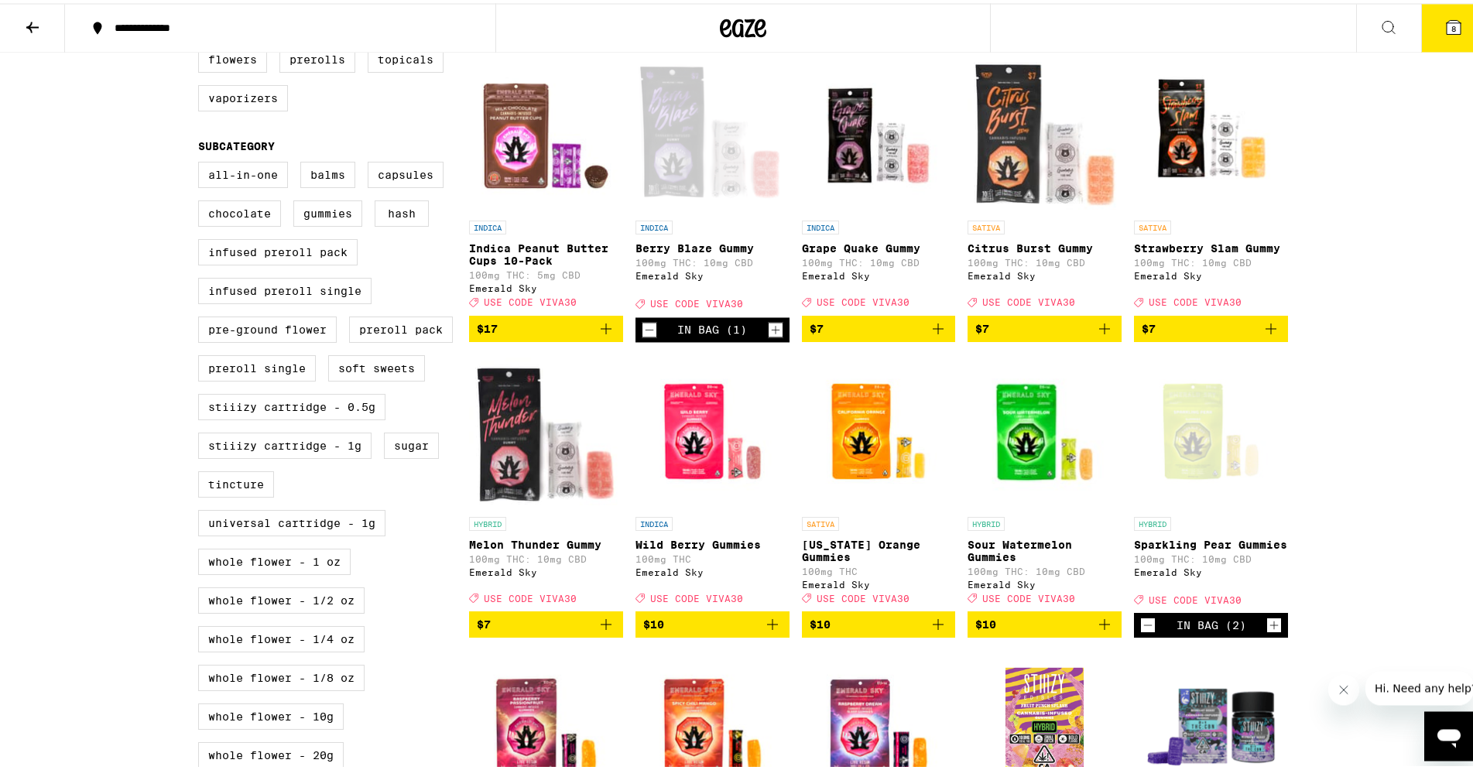
scroll to position [474, 0]
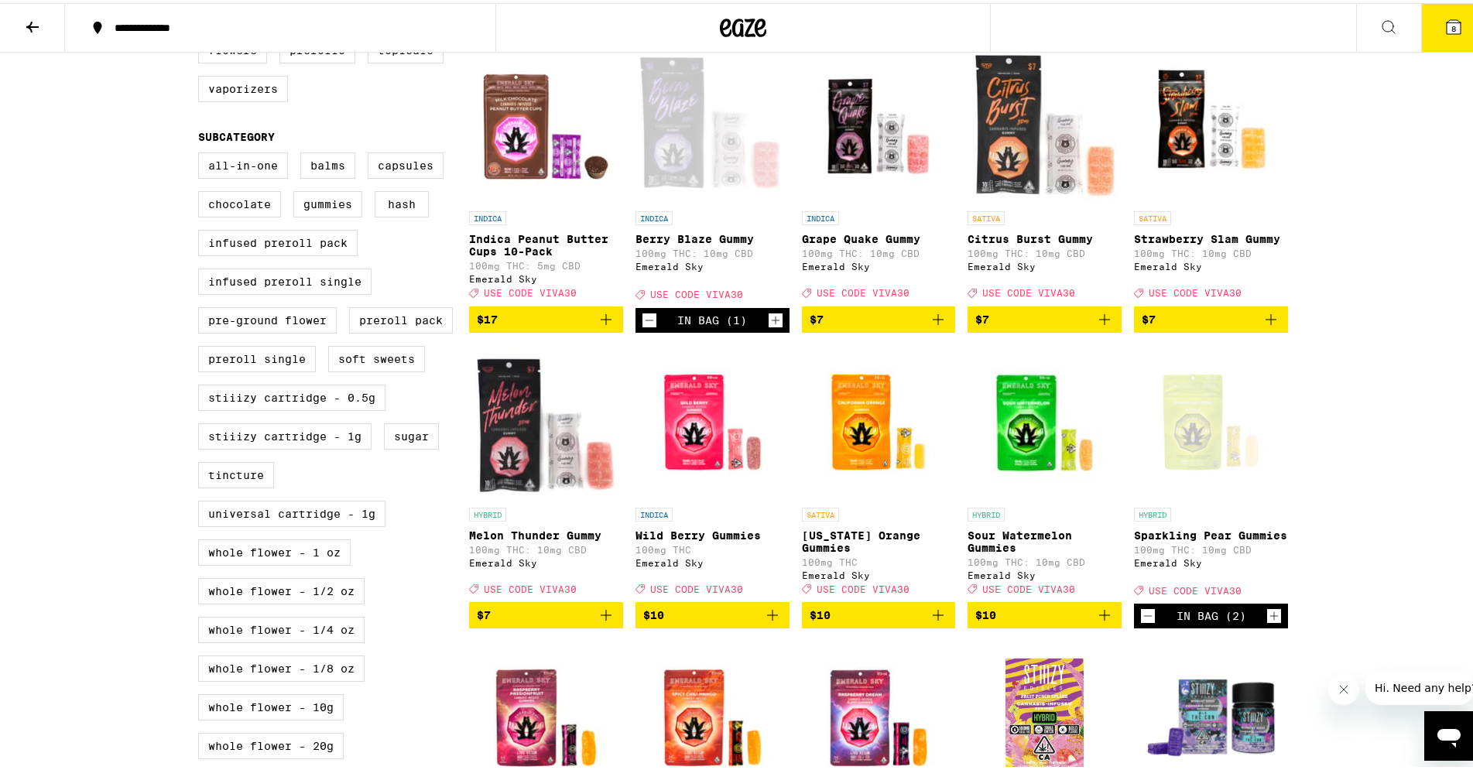
click at [942, 625] on button "$10" at bounding box center [879, 612] width 154 height 26
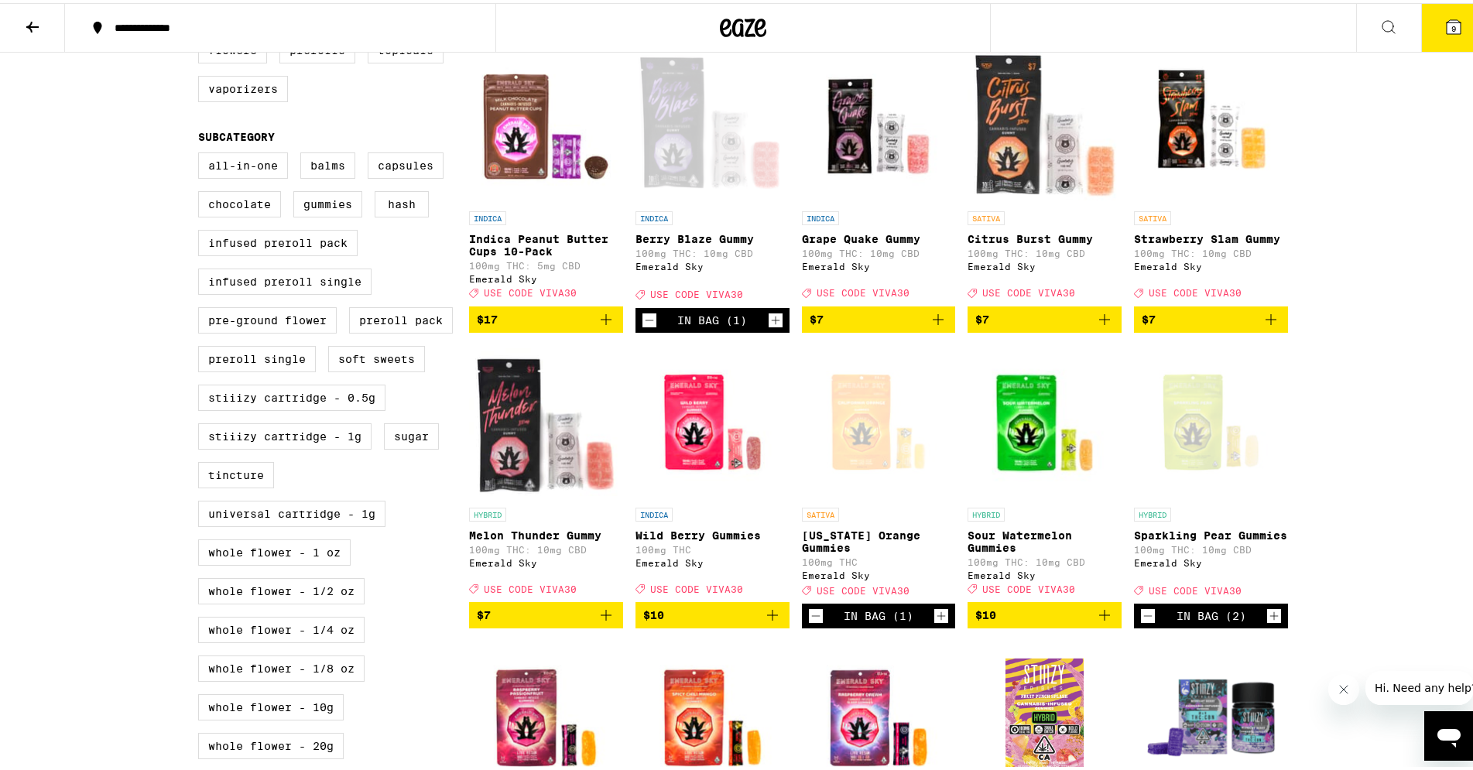
click at [765, 622] on icon "Add to bag" at bounding box center [772, 612] width 19 height 19
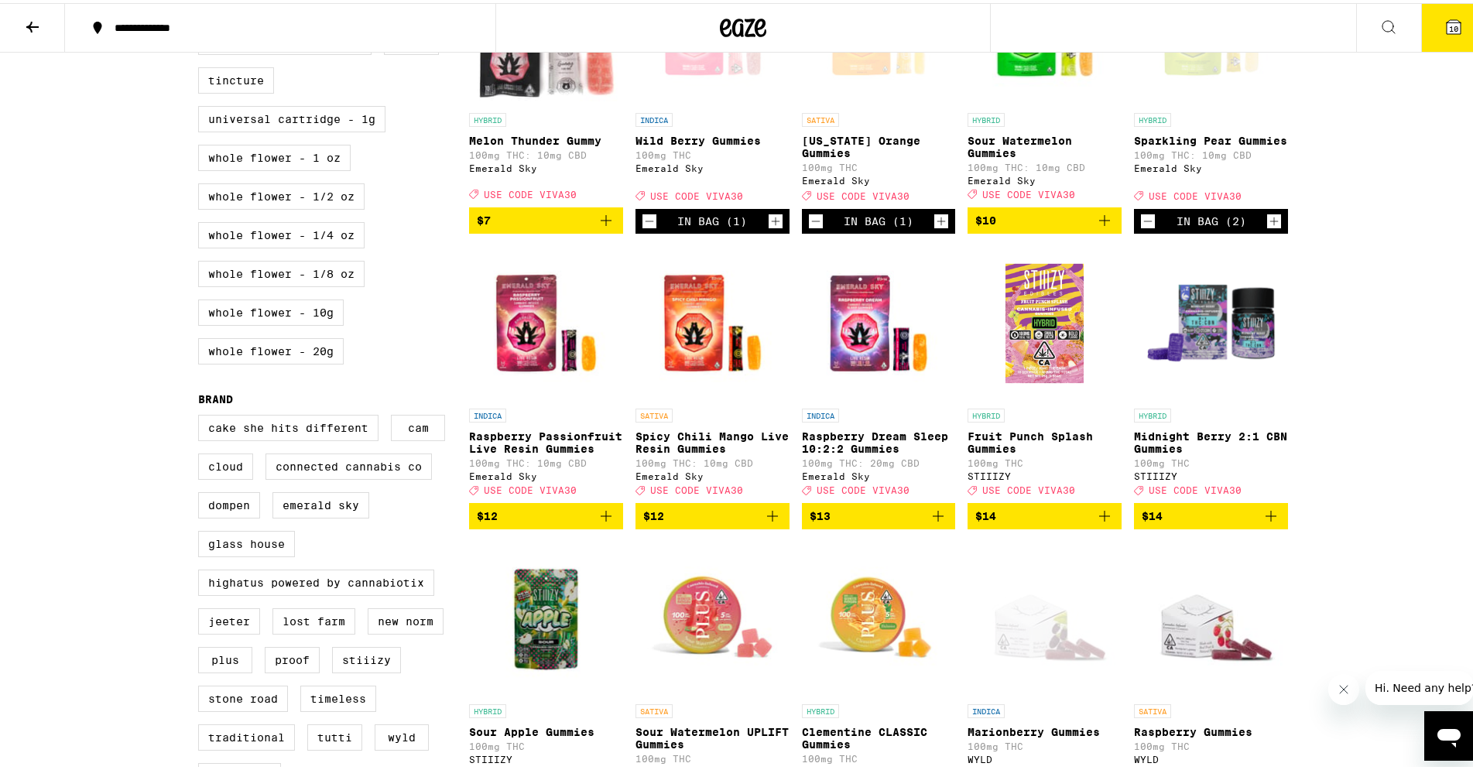
scroll to position [1263, 0]
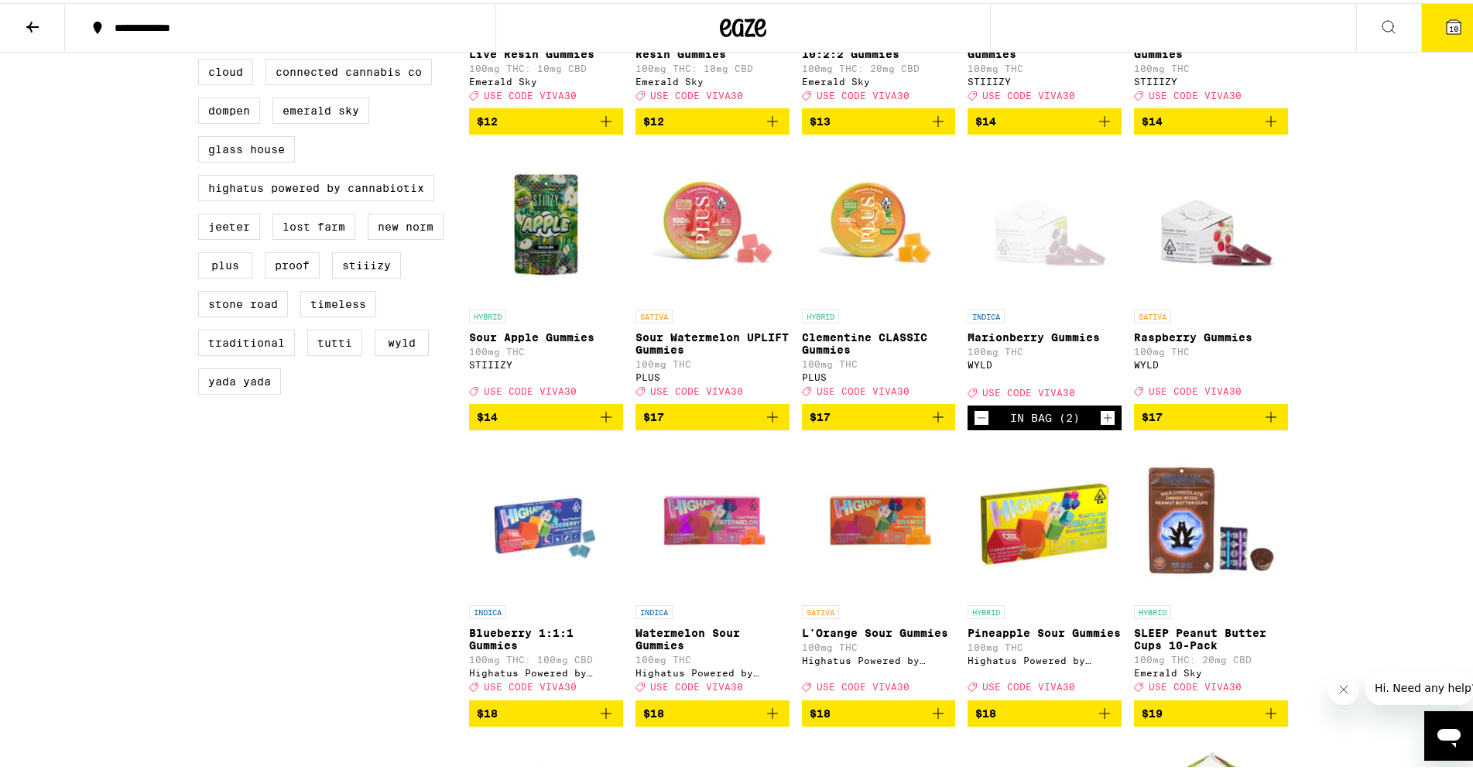
click at [601, 419] on icon "Add to bag" at bounding box center [606, 414] width 11 height 11
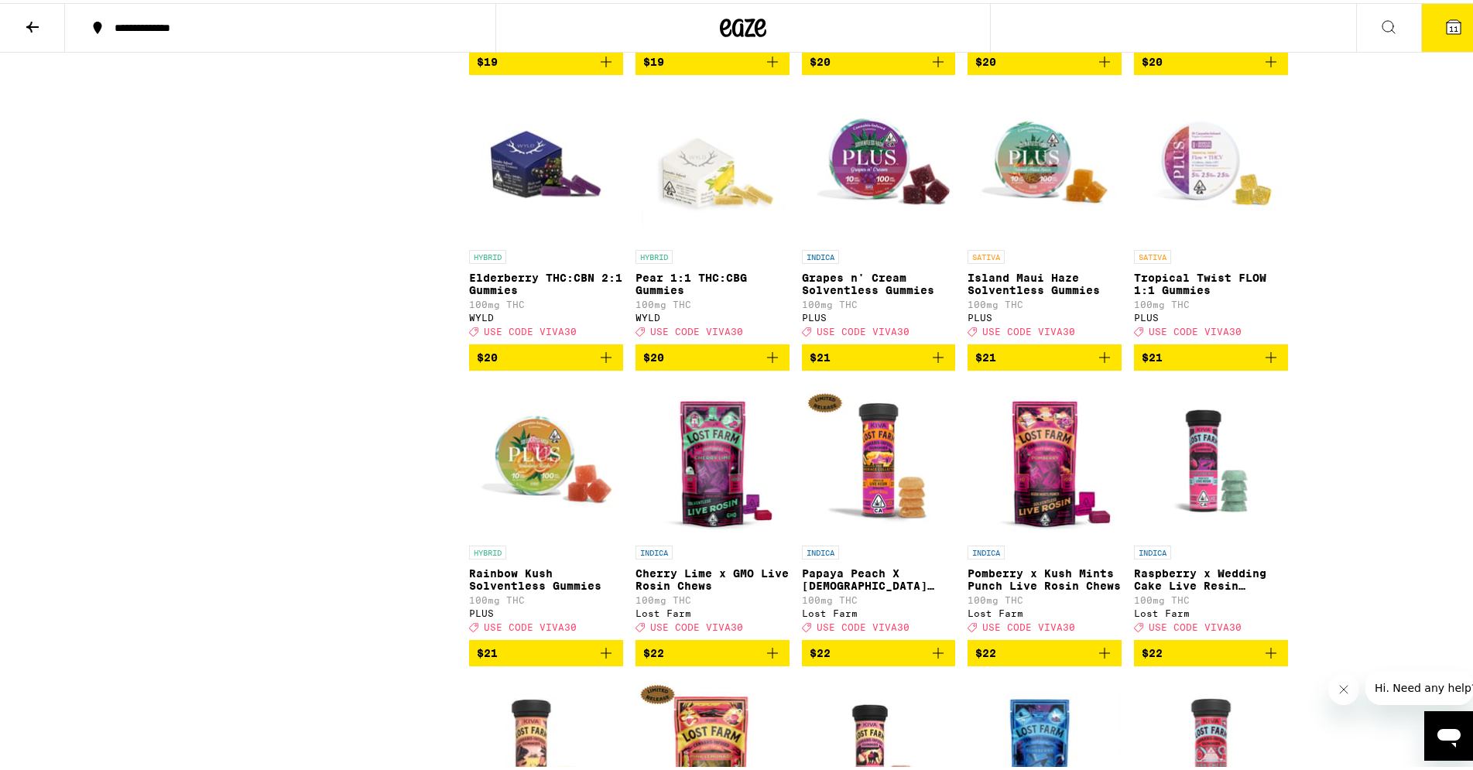
scroll to position [1974, 0]
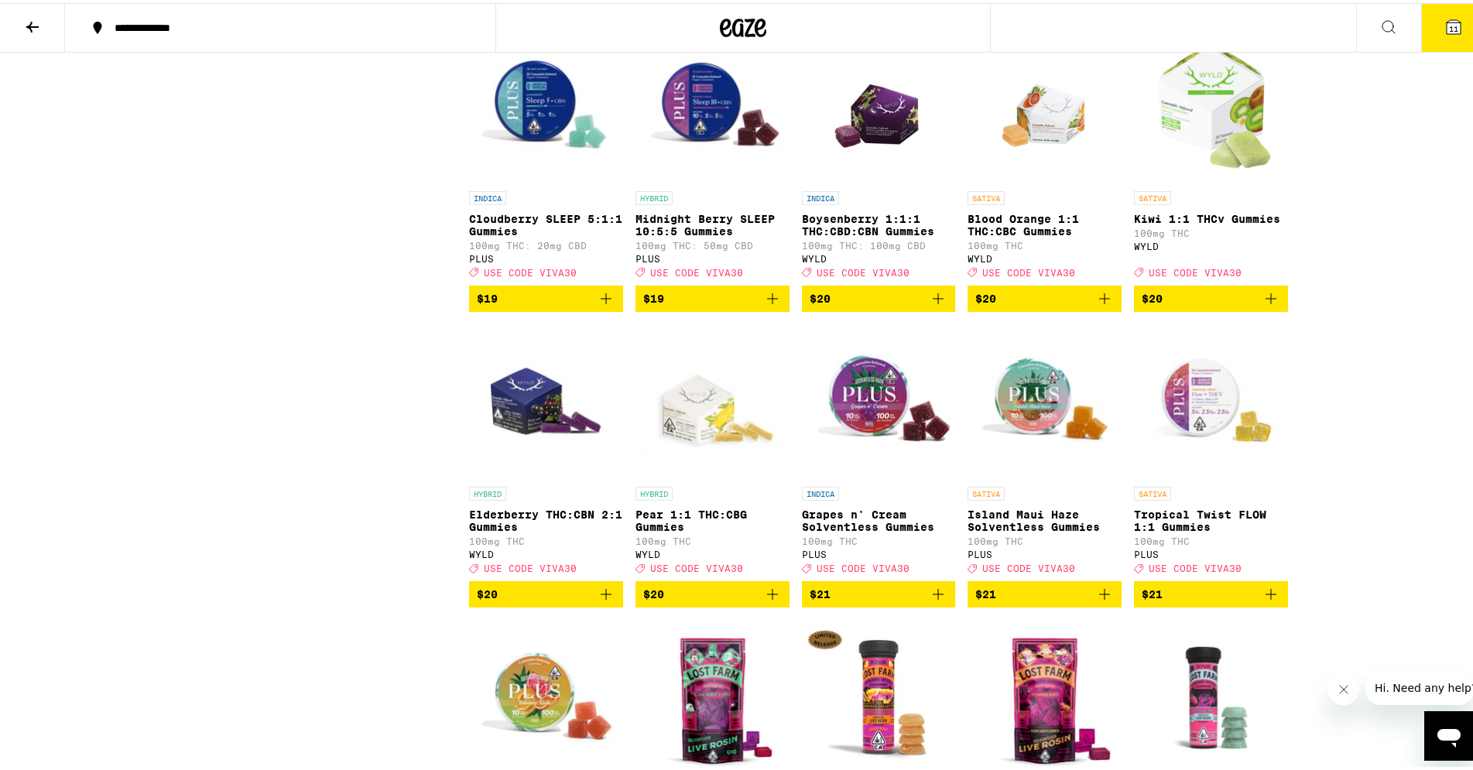
click at [1099, 597] on icon "Add to bag" at bounding box center [1104, 591] width 11 height 11
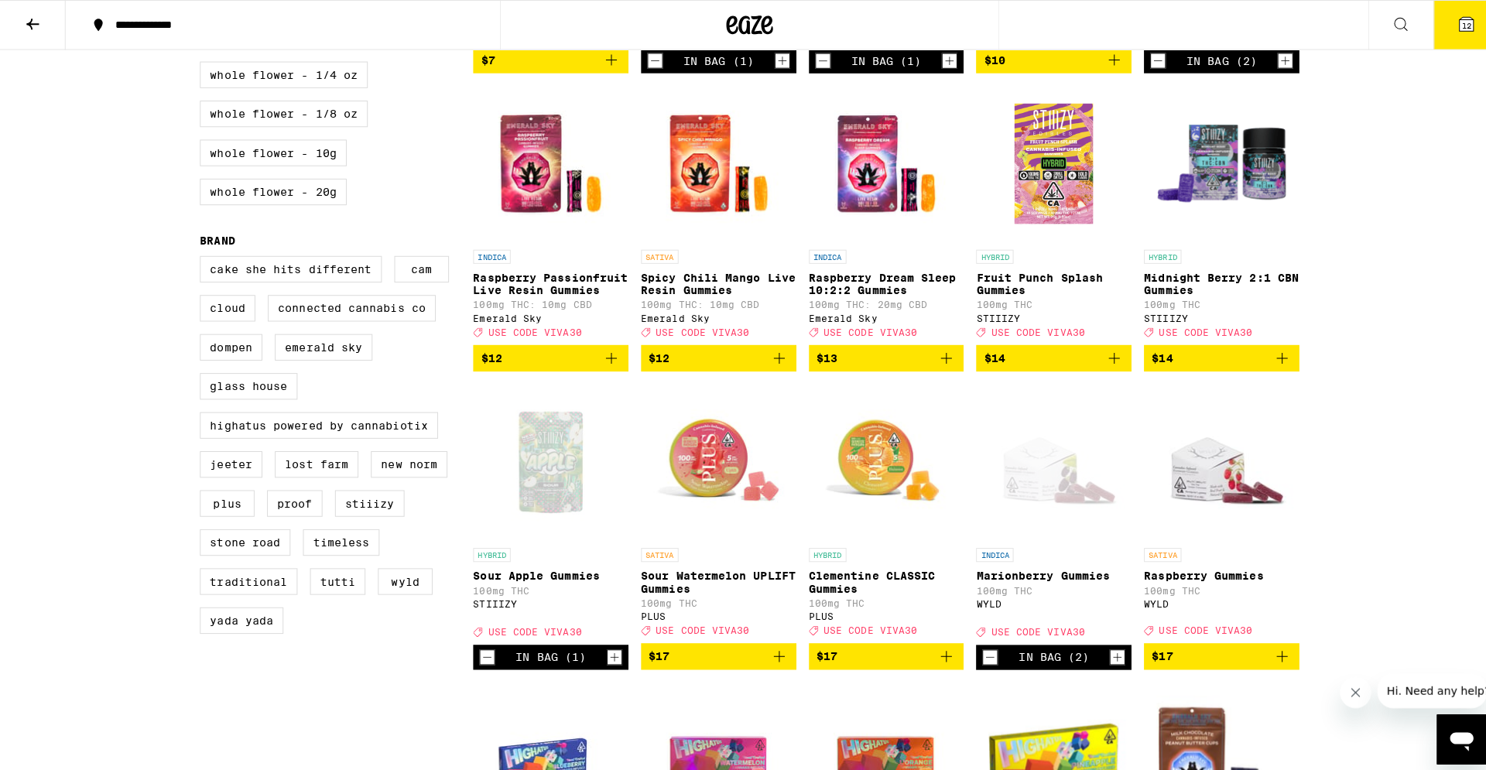
scroll to position [553, 0]
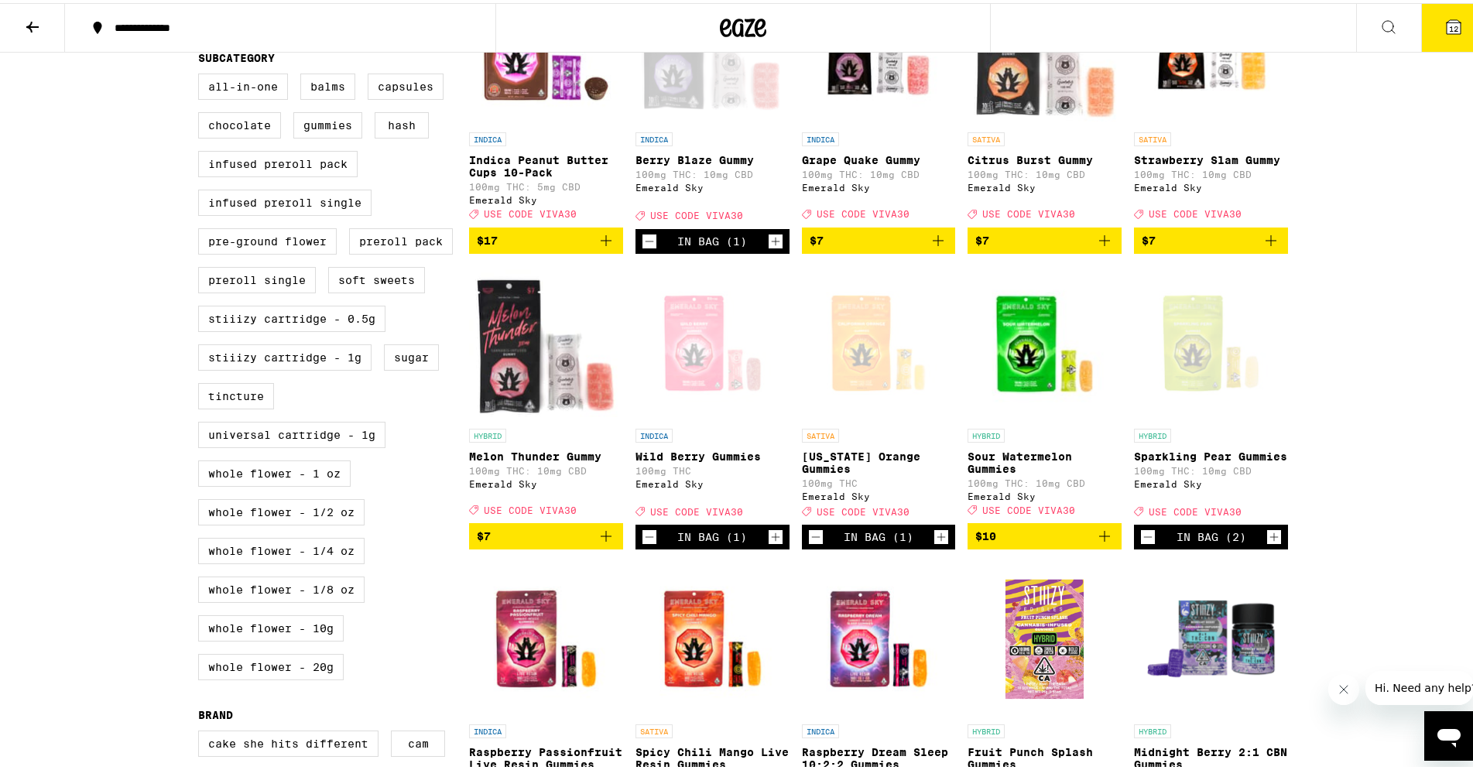
click at [1433, 37] on button "12" at bounding box center [1453, 25] width 65 height 48
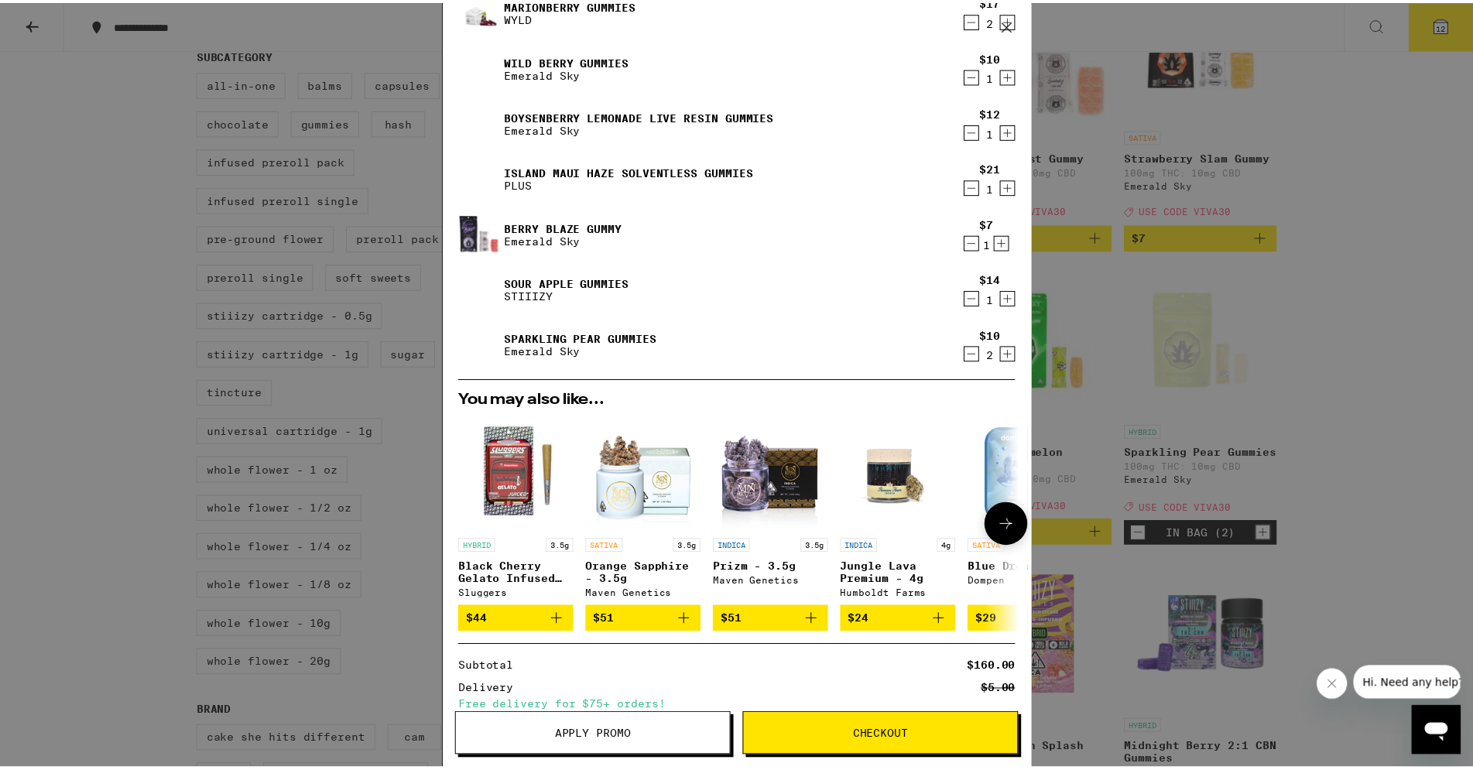
scroll to position [138, 0]
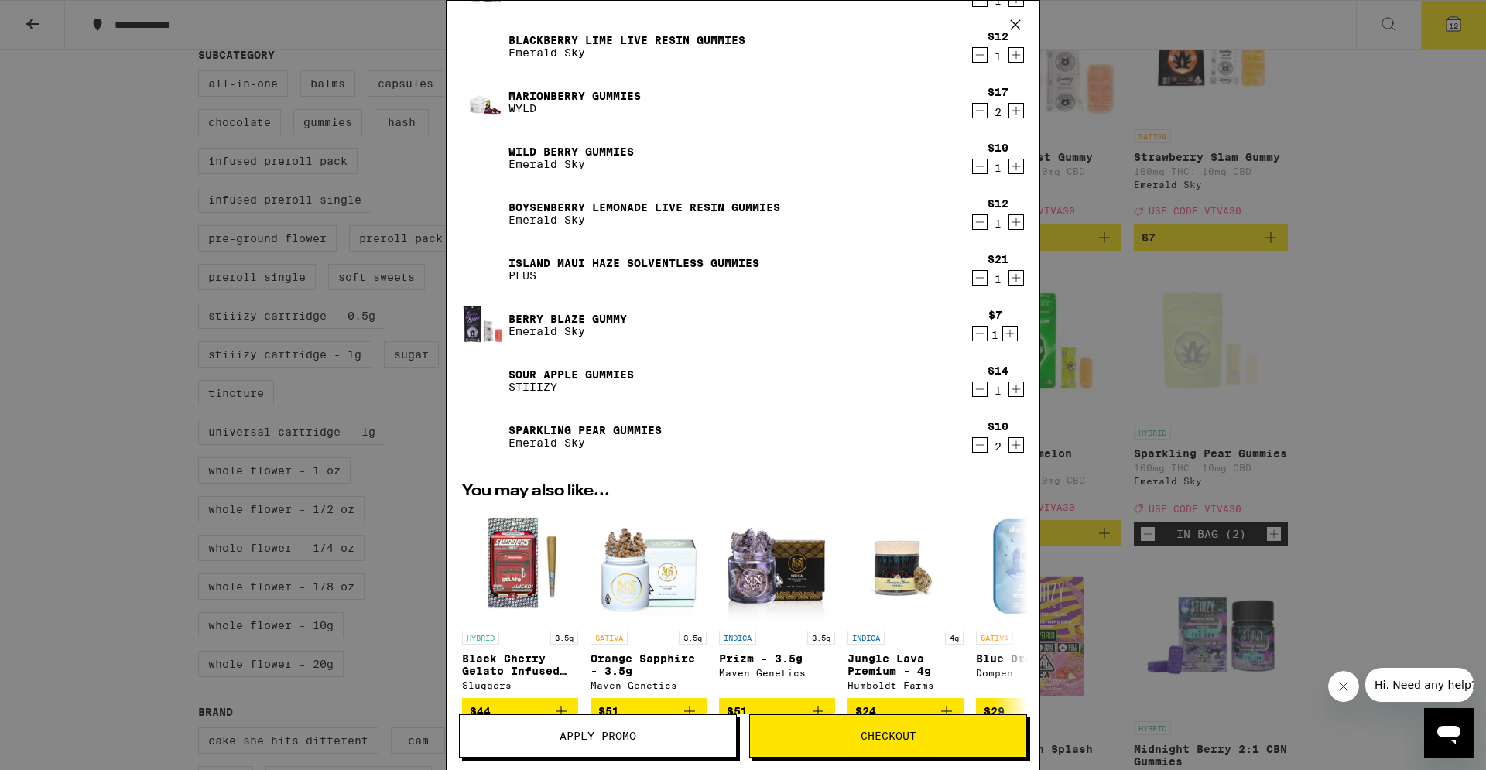
click at [642, 738] on span "Apply Promo" at bounding box center [598, 736] width 276 height 11
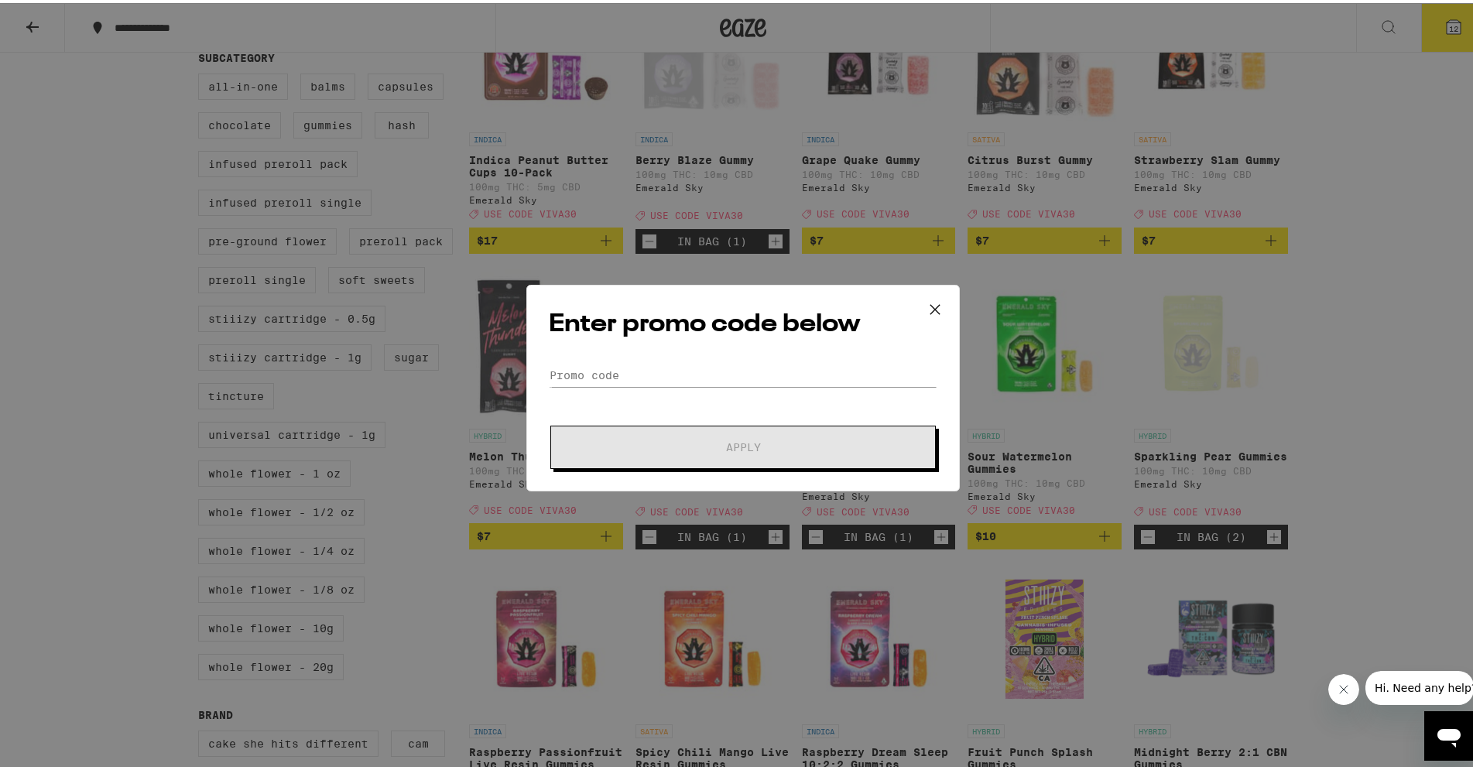
click at [617, 352] on div "Enter promo code below Promo Code Apply" at bounding box center [742, 385] width 433 height 207
click at [608, 360] on div "Enter promo code below Promo Code Apply" at bounding box center [742, 385] width 433 height 207
click at [611, 373] on input "Promo Code" at bounding box center [743, 372] width 389 height 23
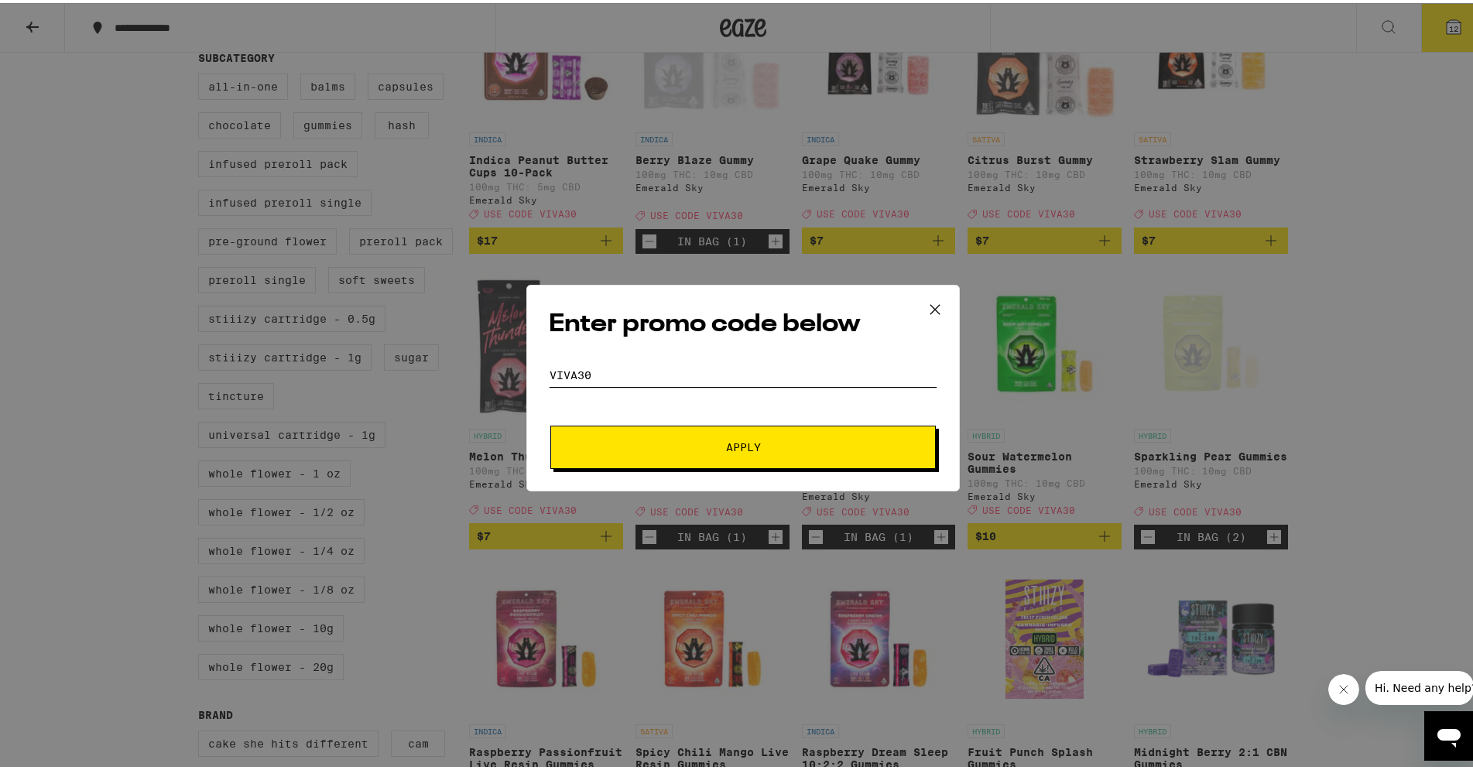
type input "viva30"
click at [634, 445] on span "Apply" at bounding box center [743, 444] width 279 height 11
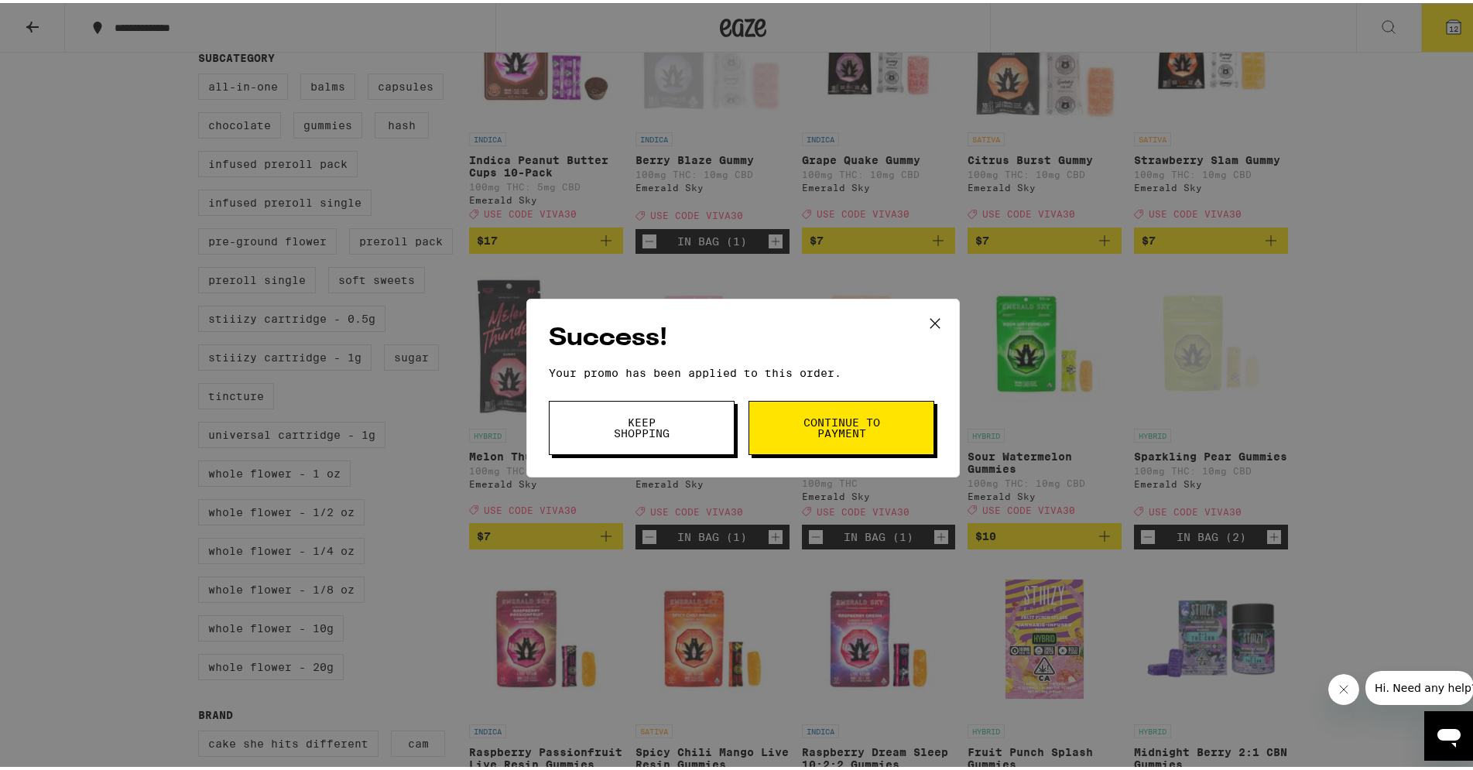
click at [782, 438] on button "Continue to payment" at bounding box center [841, 425] width 186 height 54
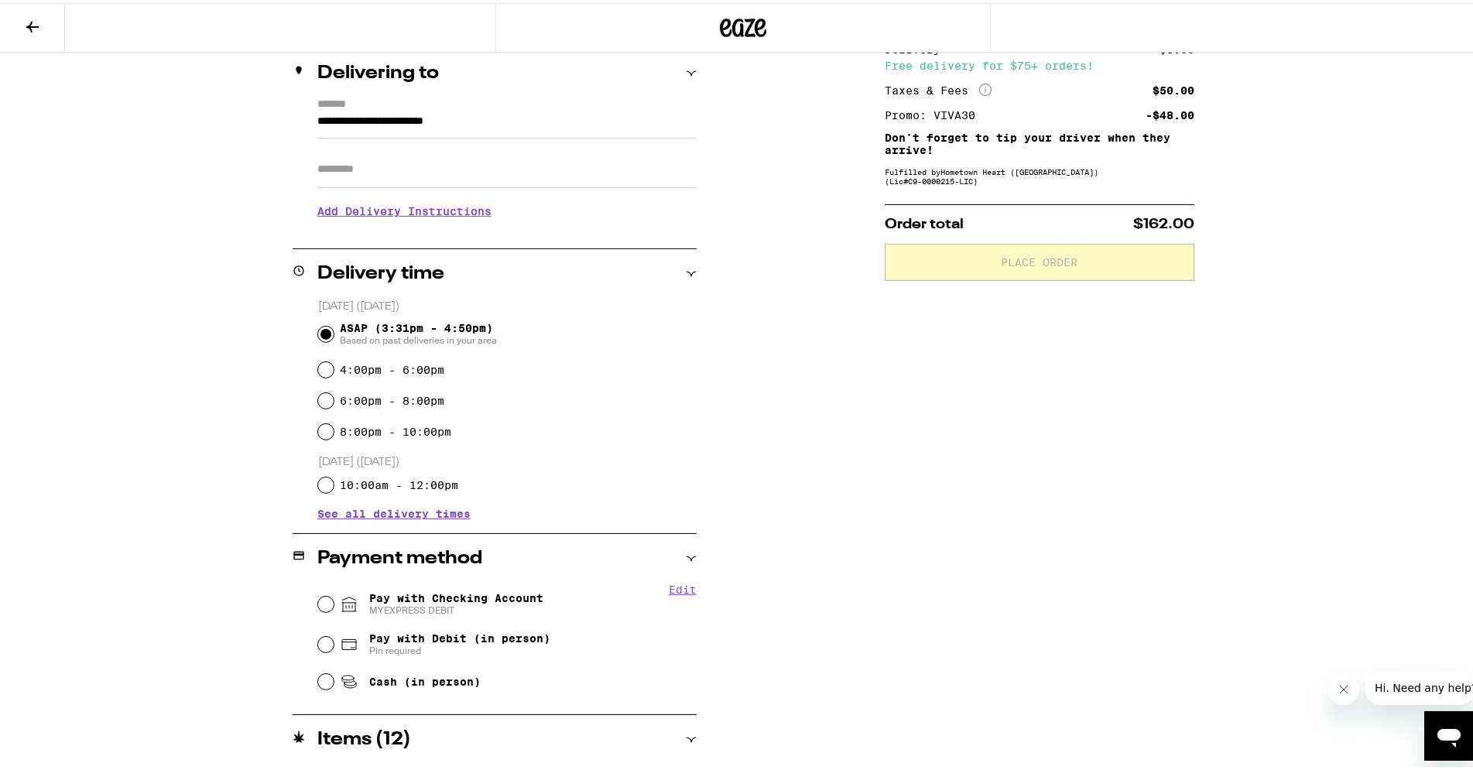
scroll to position [316, 0]
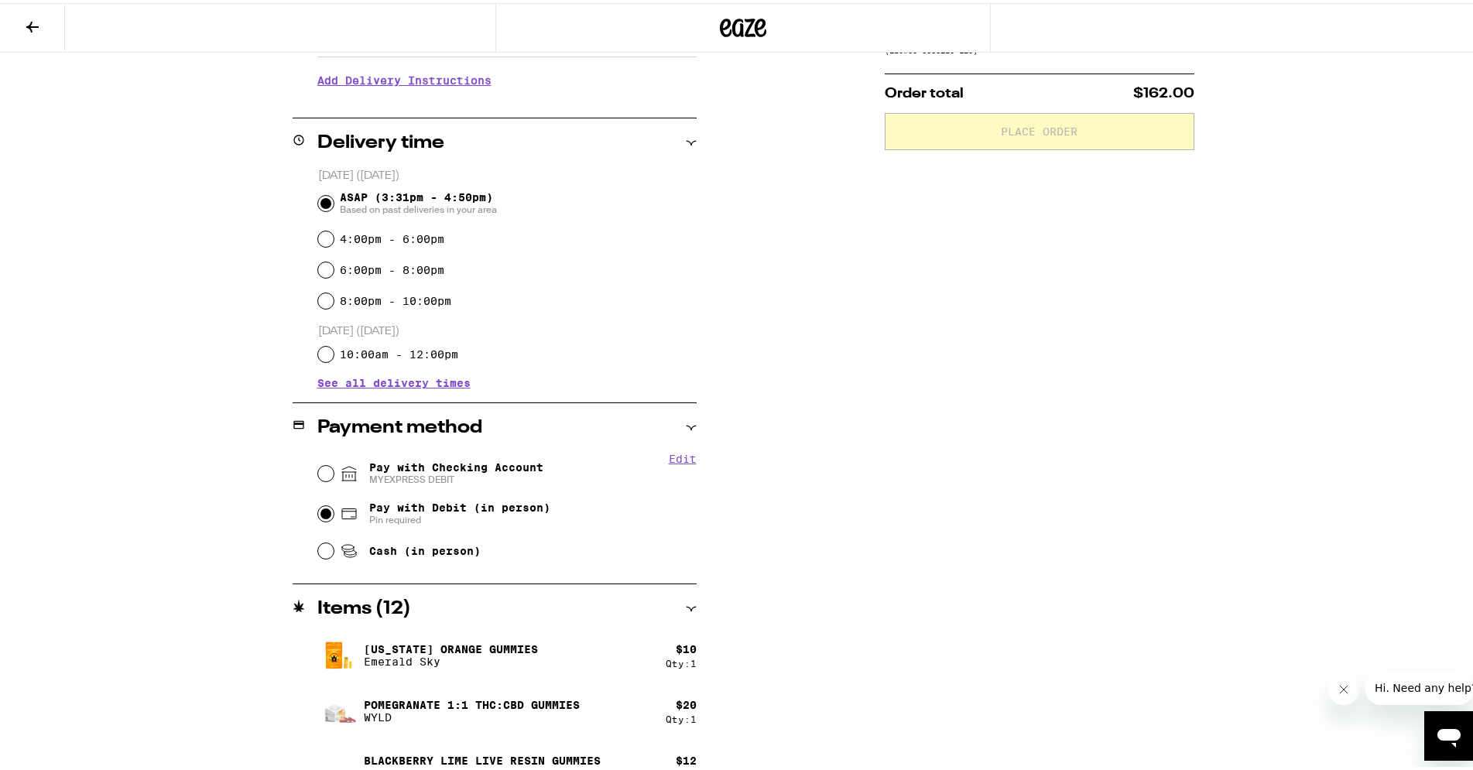
click at [318, 511] on input "Pay with Debit (in person) Pin required" at bounding box center [325, 510] width 15 height 15
radio input "true"
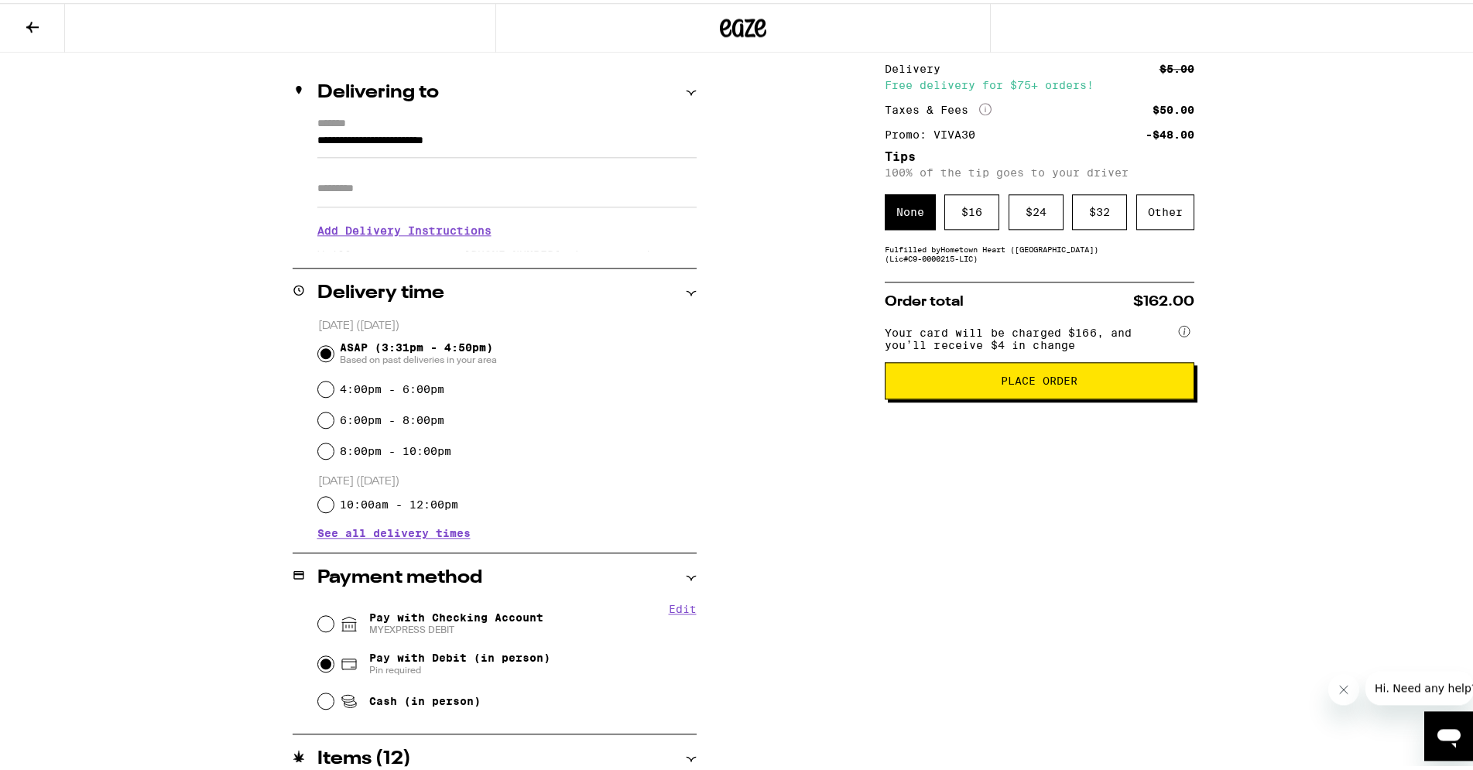
scroll to position [79, 0]
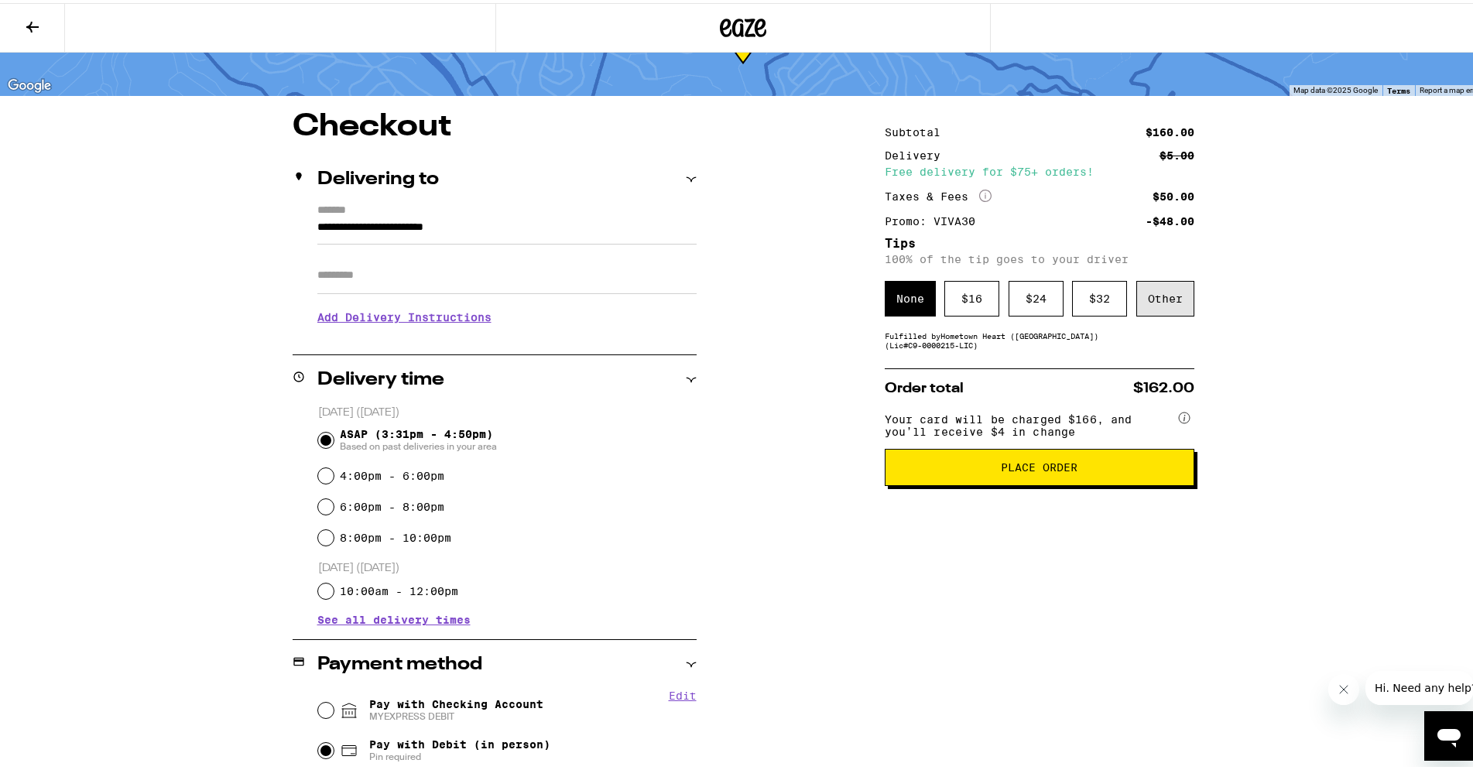
click at [1160, 307] on div "Other" at bounding box center [1165, 296] width 58 height 36
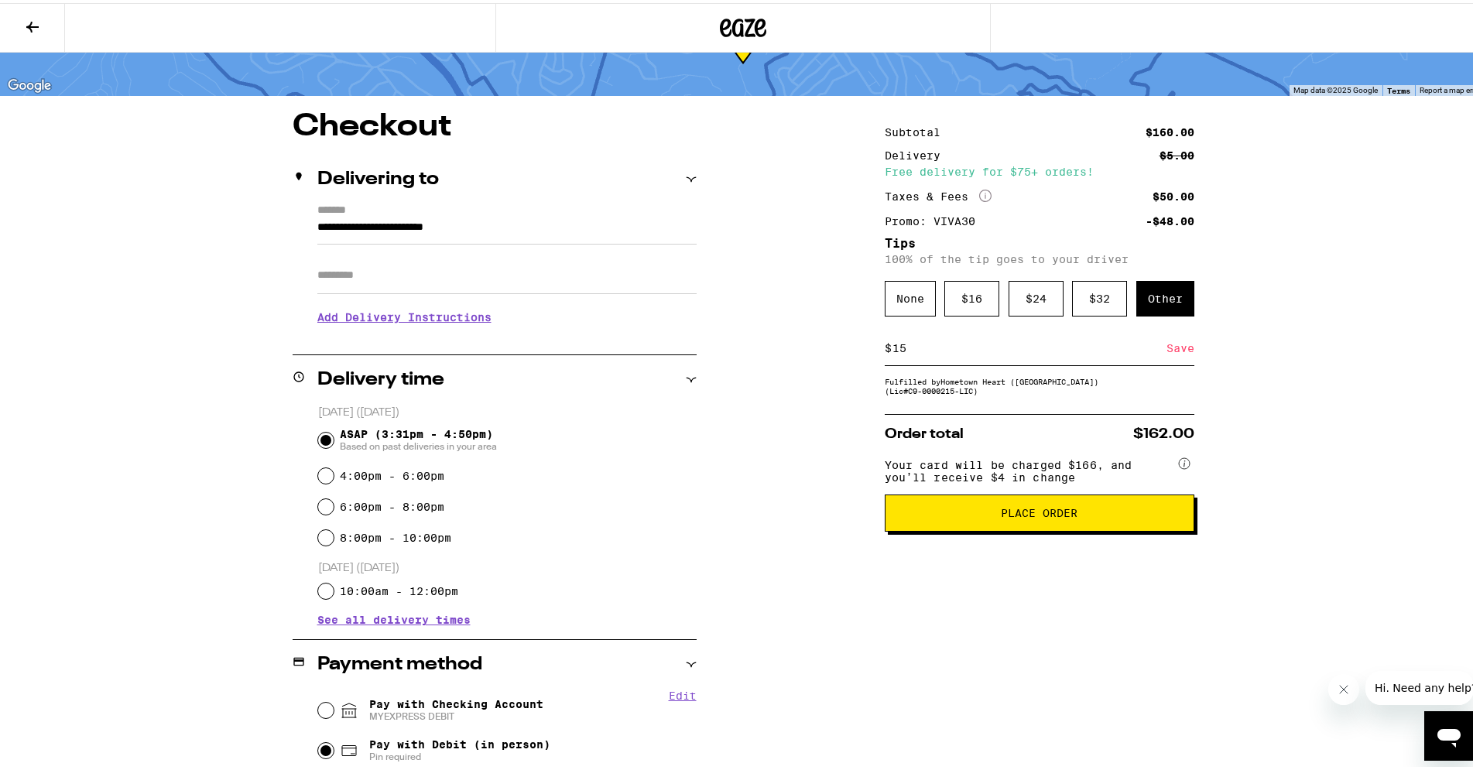
type input "15"
click at [1166, 350] on div "Save" at bounding box center [1180, 345] width 28 height 34
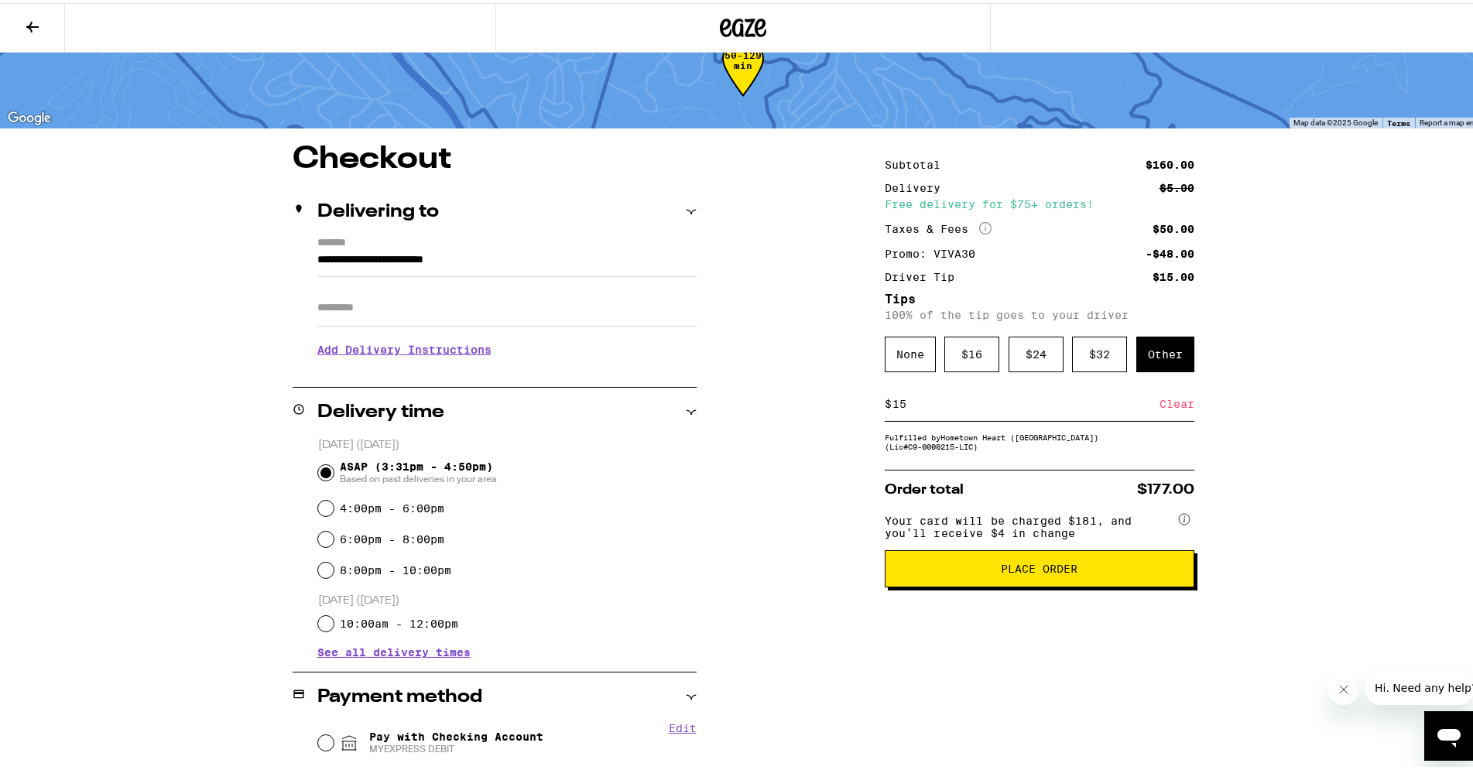
scroll to position [0, 0]
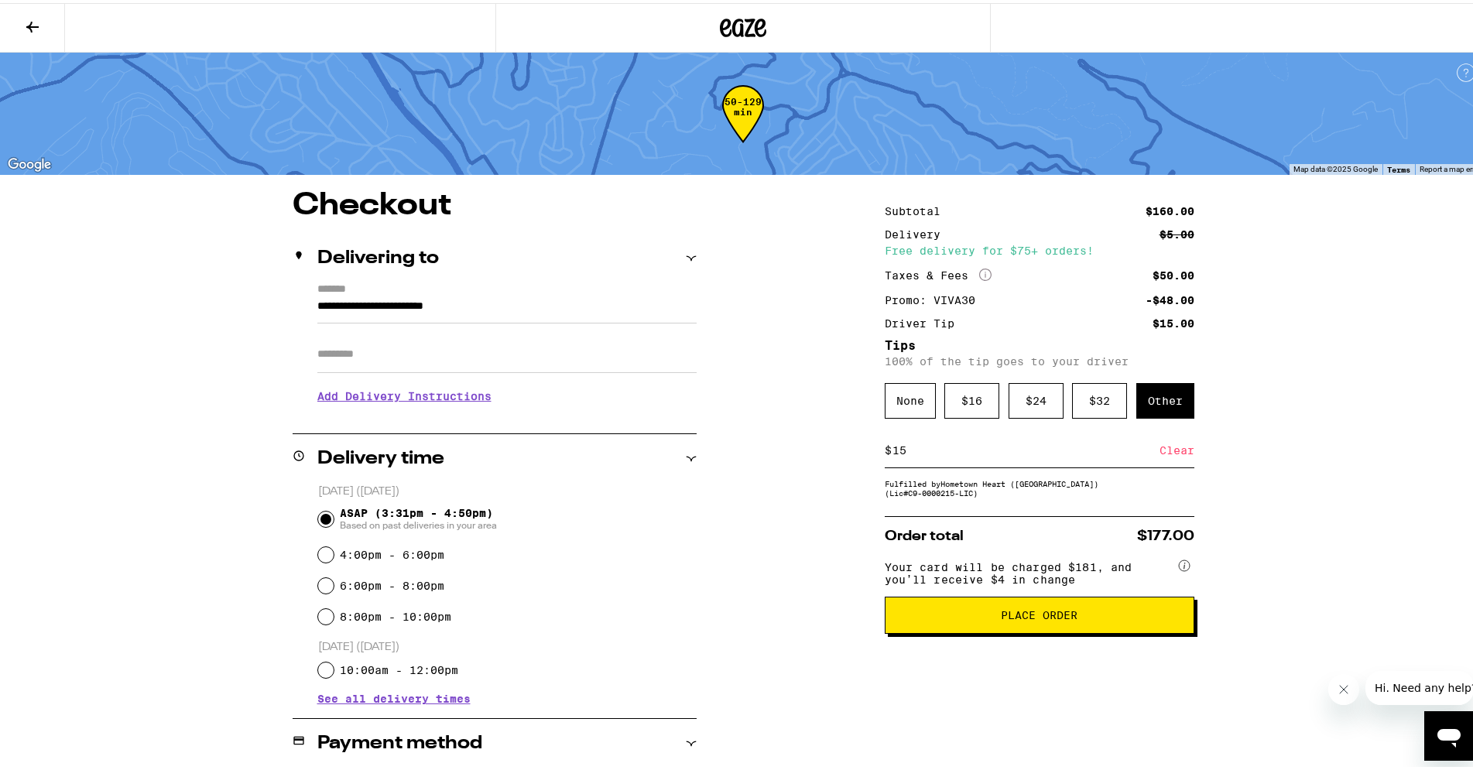
click at [1021, 618] on span "Place Order" at bounding box center [1039, 612] width 77 height 11
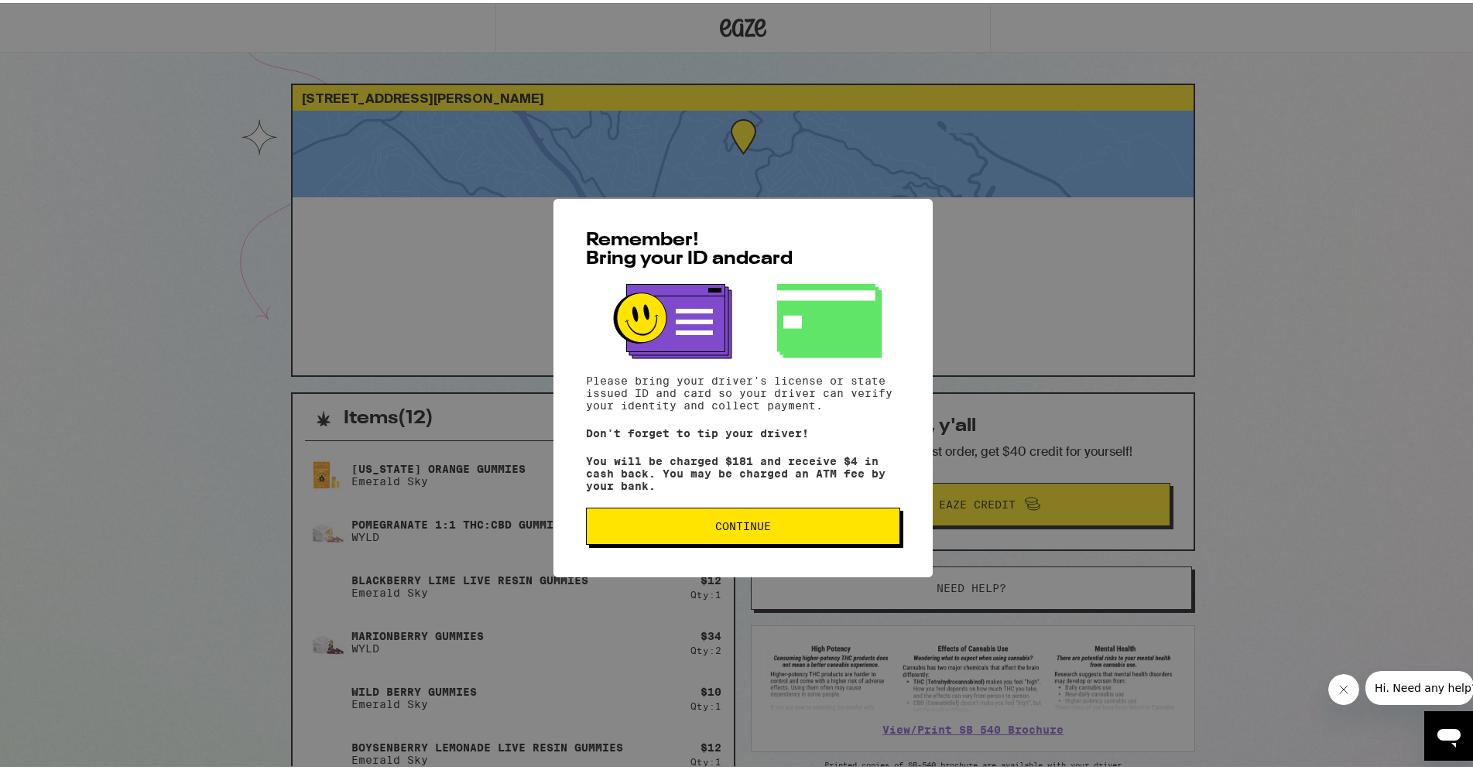
click at [741, 529] on span "Continue" at bounding box center [743, 523] width 56 height 11
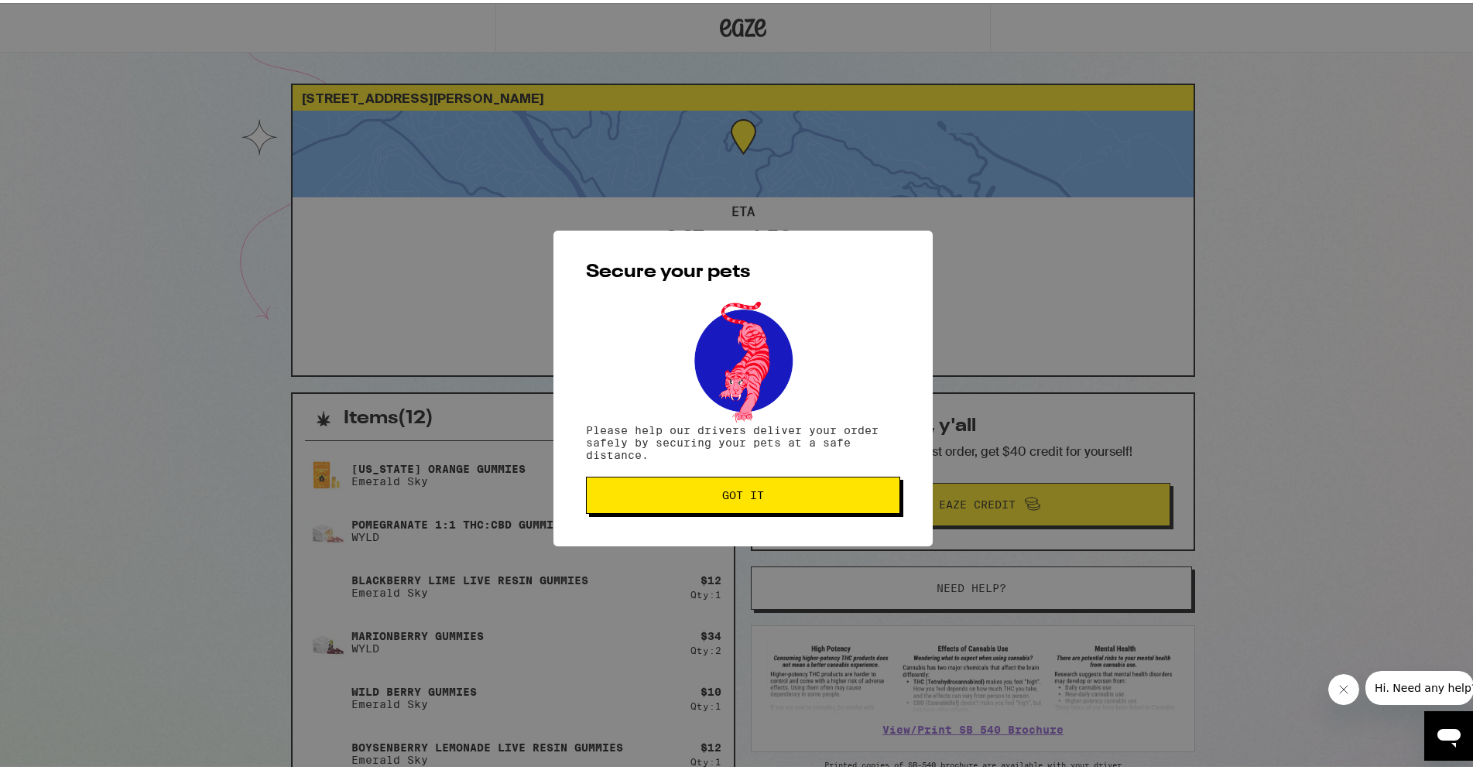
click at [810, 498] on span "Got it" at bounding box center [743, 492] width 288 height 11
